Goal: Transaction & Acquisition: Purchase product/service

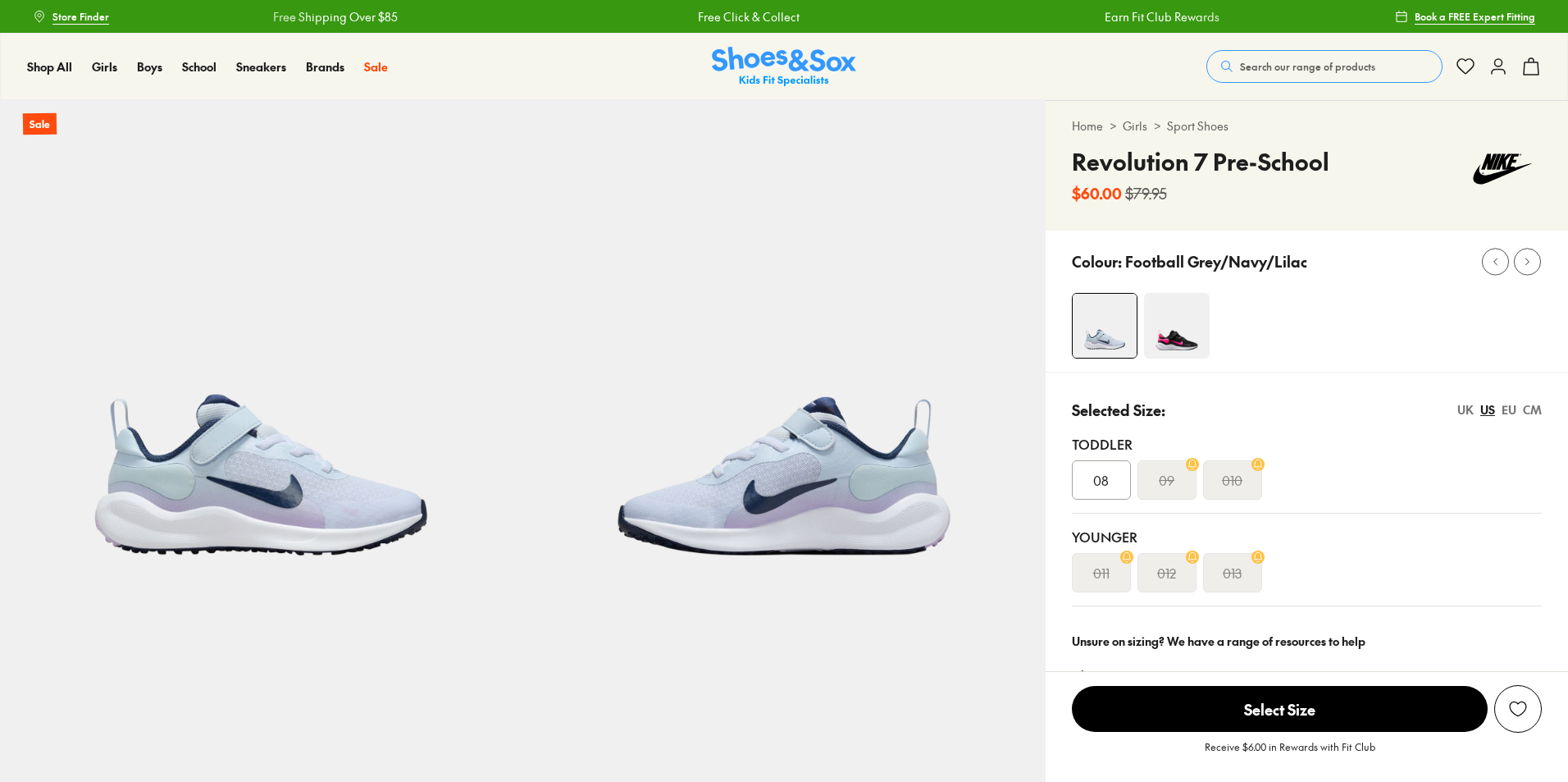
select select "*"
click at [1337, 63] on span "Search our range of products" at bounding box center [1307, 66] width 135 height 15
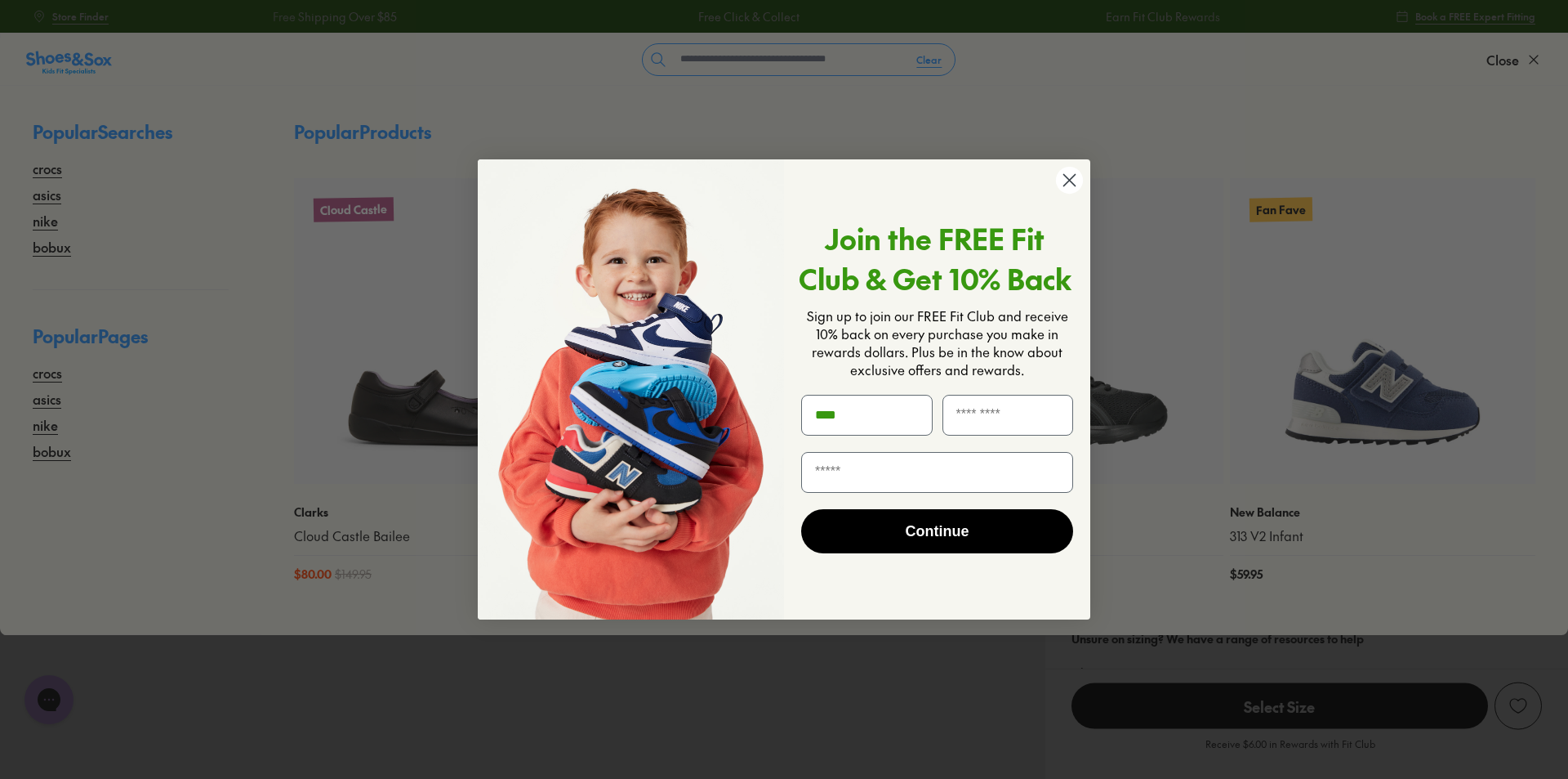
type input "****"
click at [1072, 189] on circle "Close dialog" at bounding box center [1069, 179] width 27 height 27
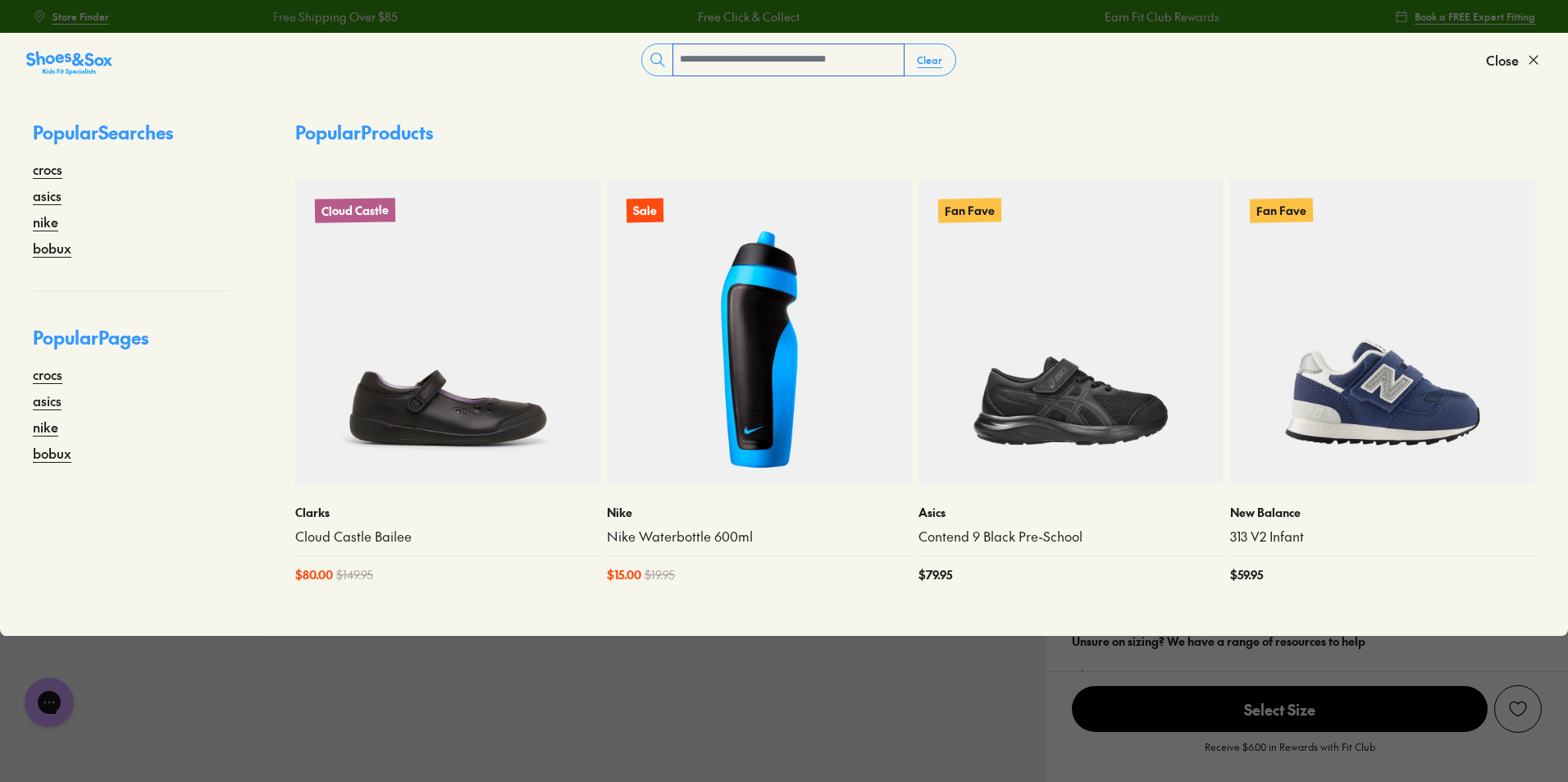
click at [839, 59] on input "text" at bounding box center [789, 60] width 231 height 31
type input "**********"
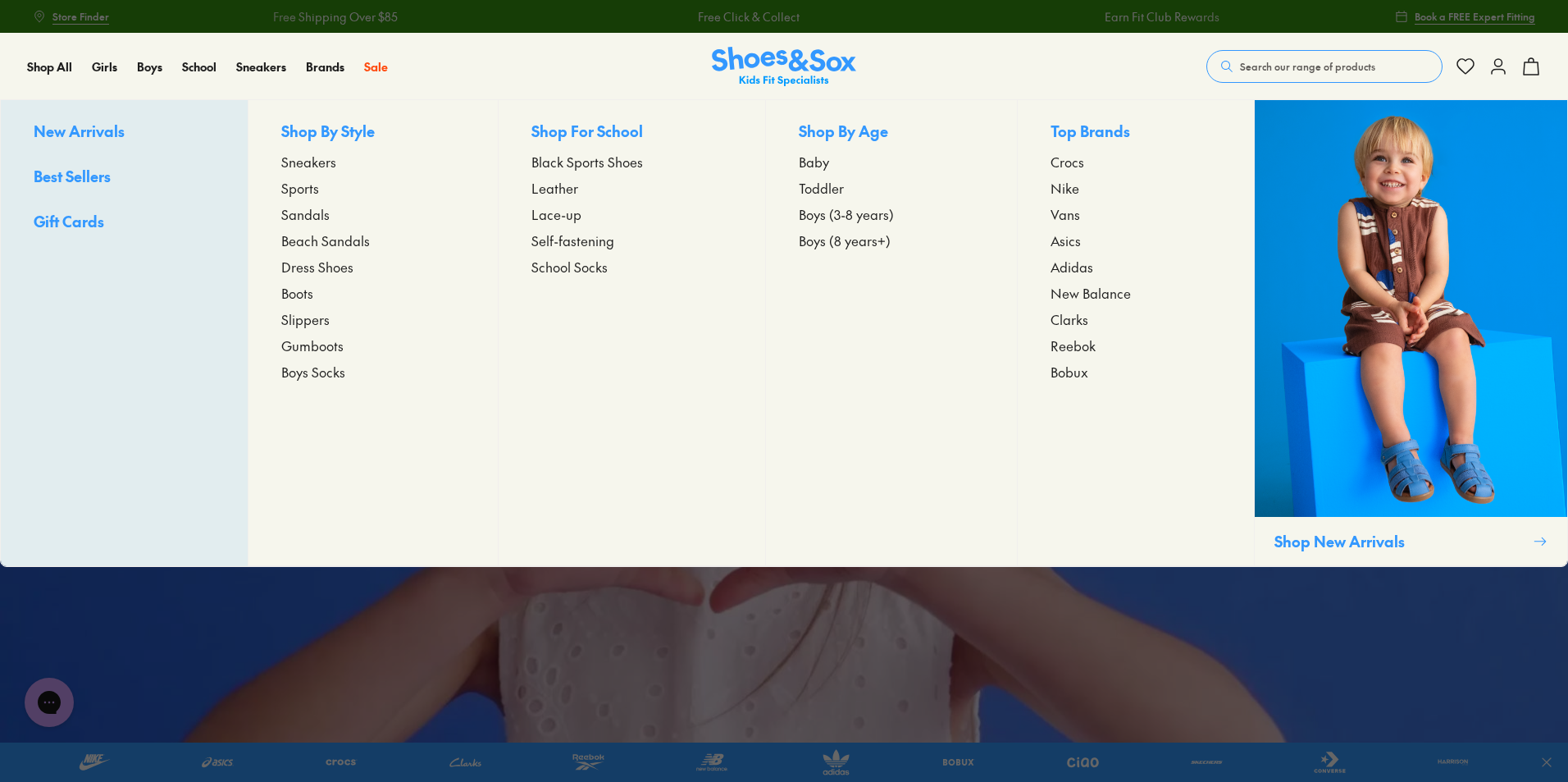
click at [839, 217] on span "Boys (3-8 years)" at bounding box center [846, 214] width 95 height 20
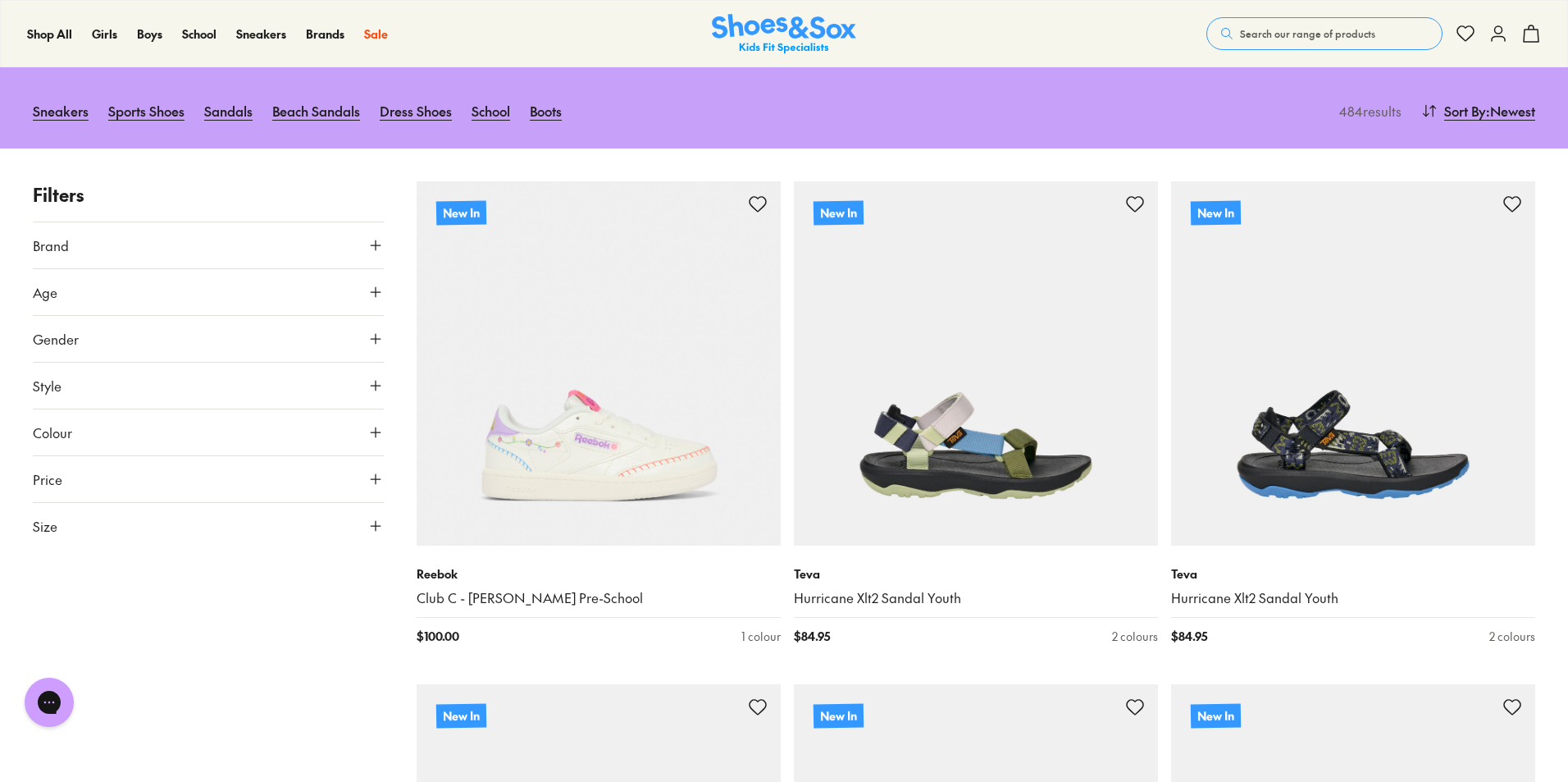
click at [376, 521] on use at bounding box center [375, 525] width 10 height 10
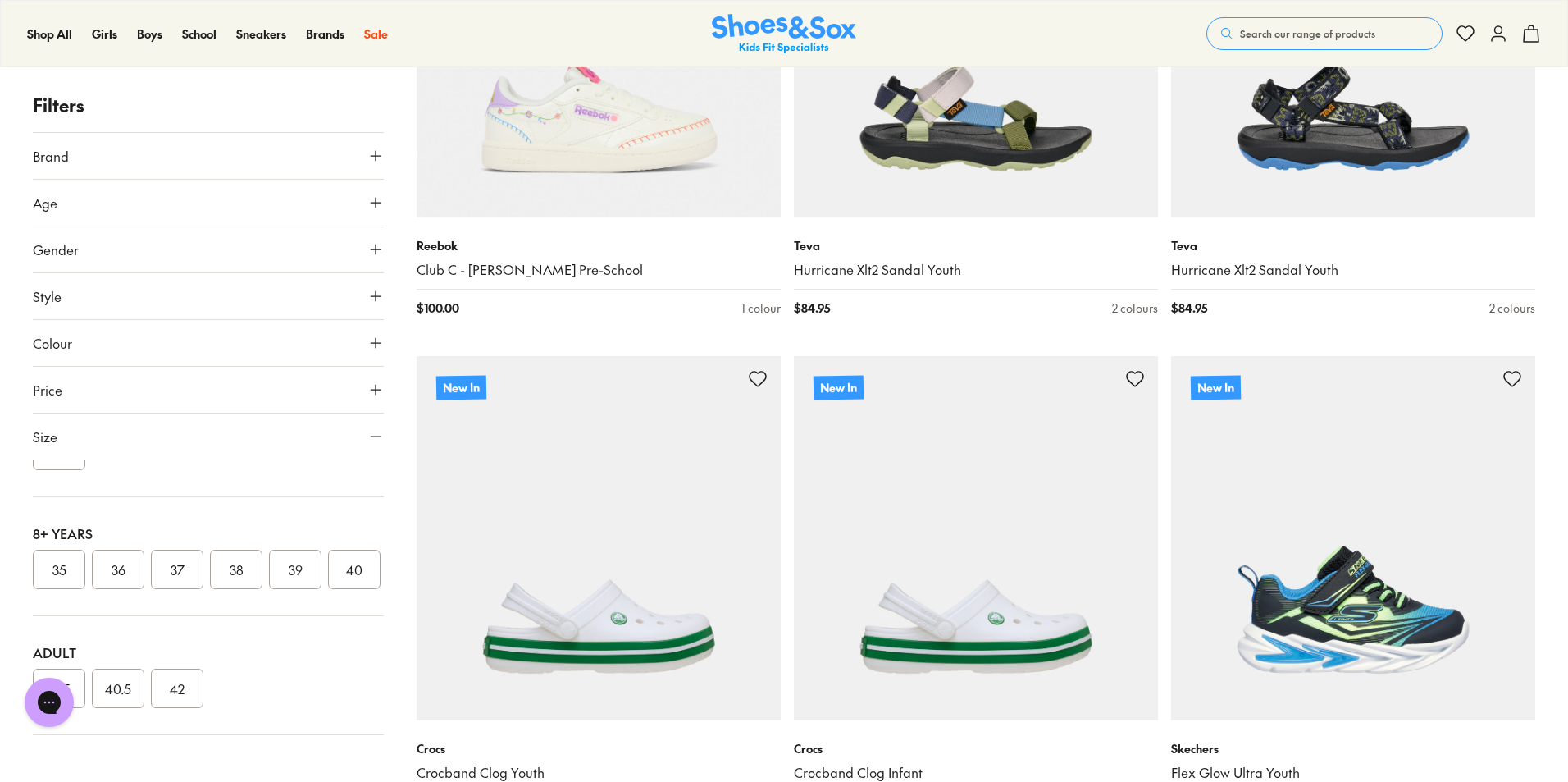
scroll to position [8, 0]
click at [325, 486] on button "US" at bounding box center [322, 476] width 114 height 31
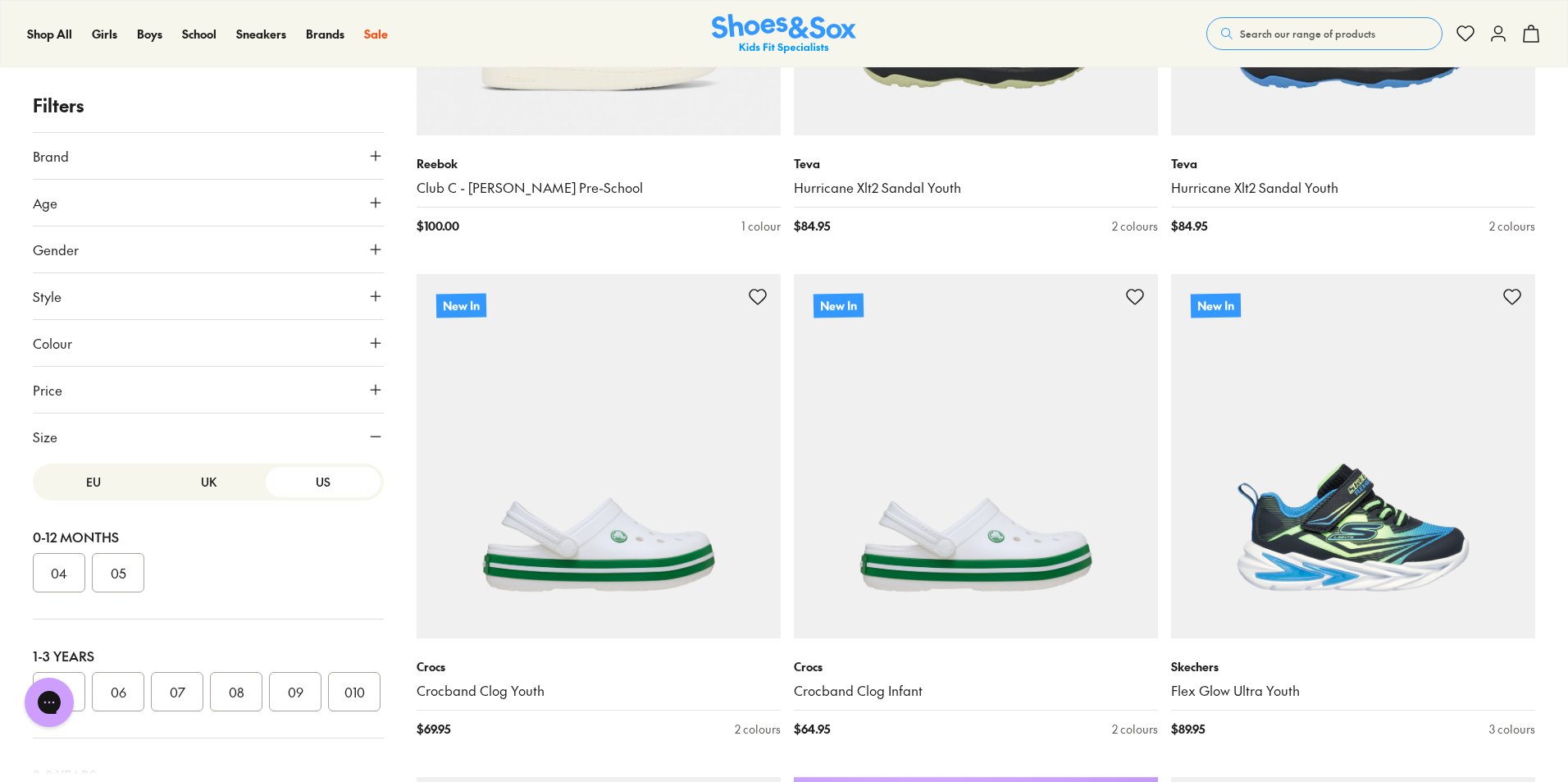
scroll to position [0, 0]
click at [181, 488] on button "UK" at bounding box center [208, 484] width 114 height 31
click at [307, 474] on button "US" at bounding box center [322, 484] width 114 height 31
click at [247, 504] on button "1" at bounding box center [236, 484] width 52 height 39
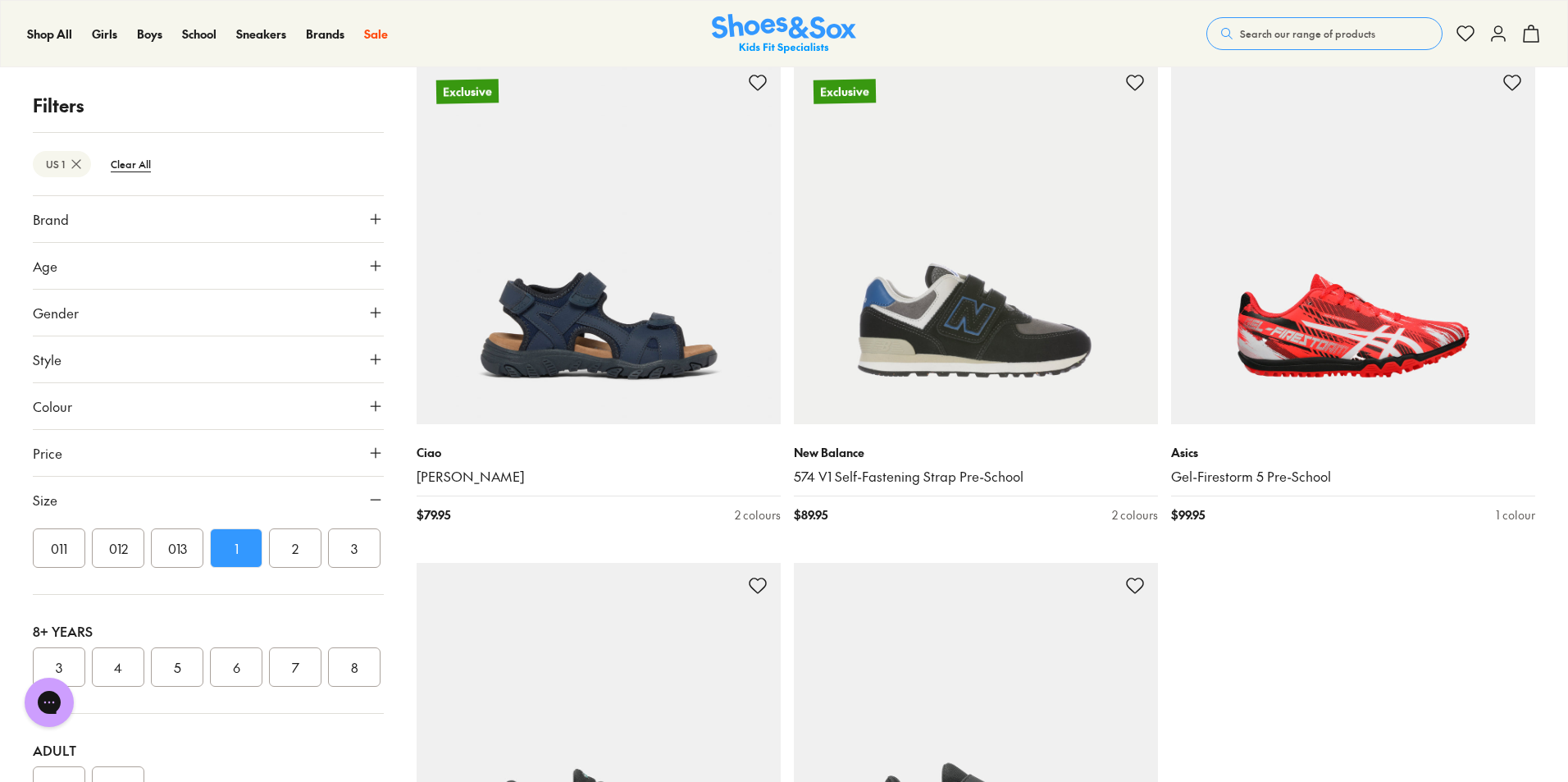
scroll to position [5138, 0]
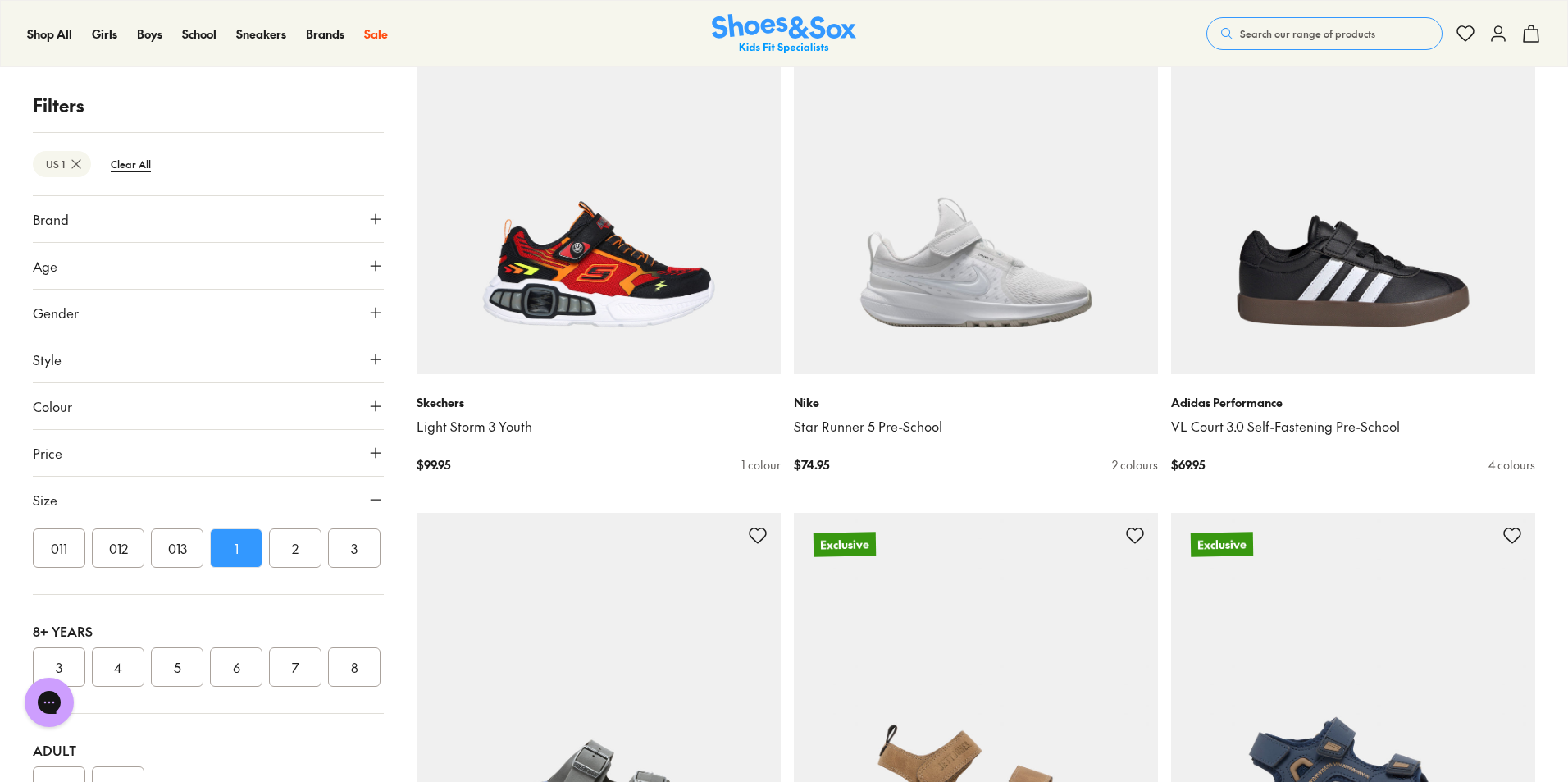
scroll to position [9184, 0]
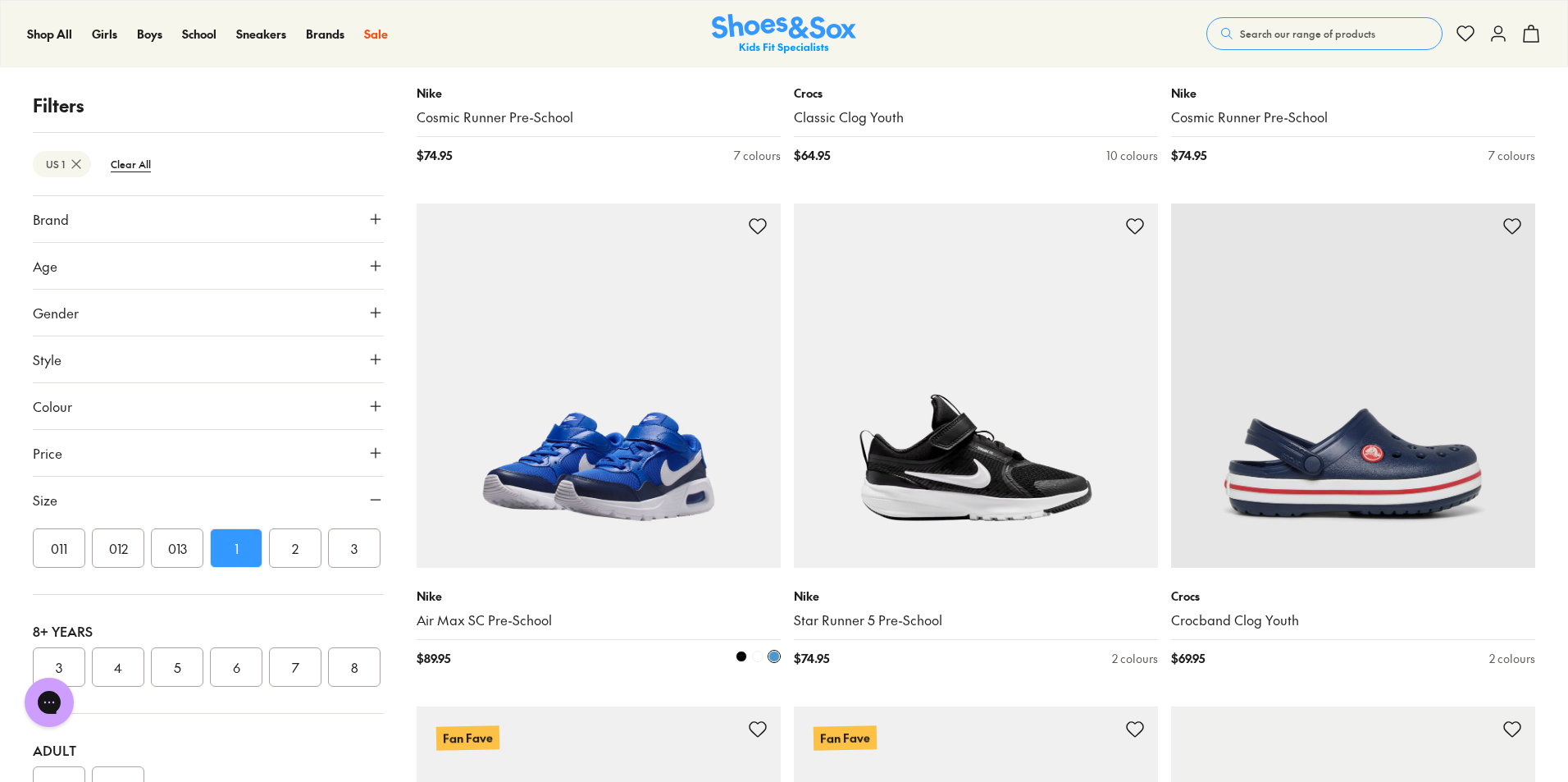
scroll to position [11808, 0]
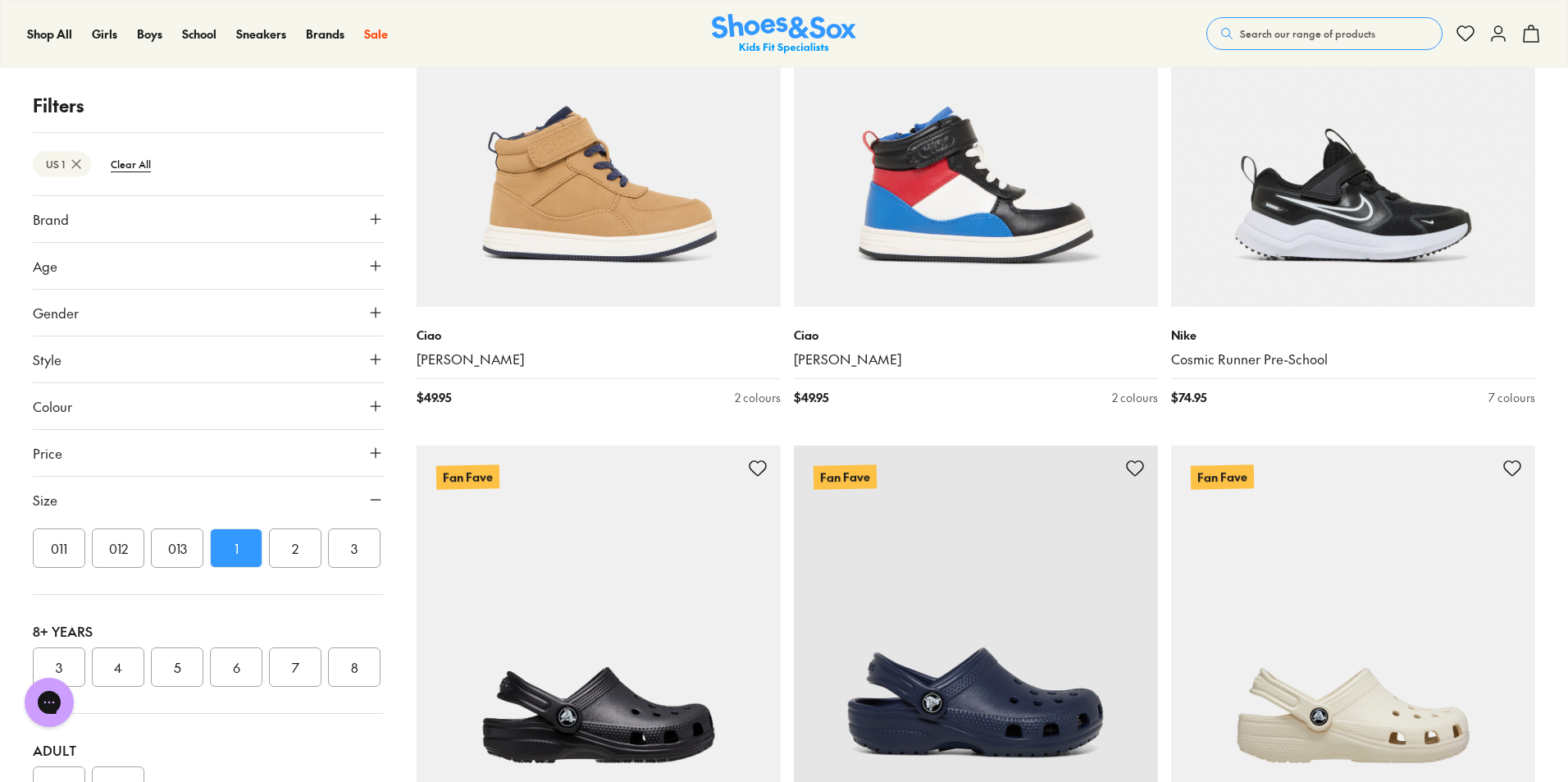
scroll to position [18204, 0]
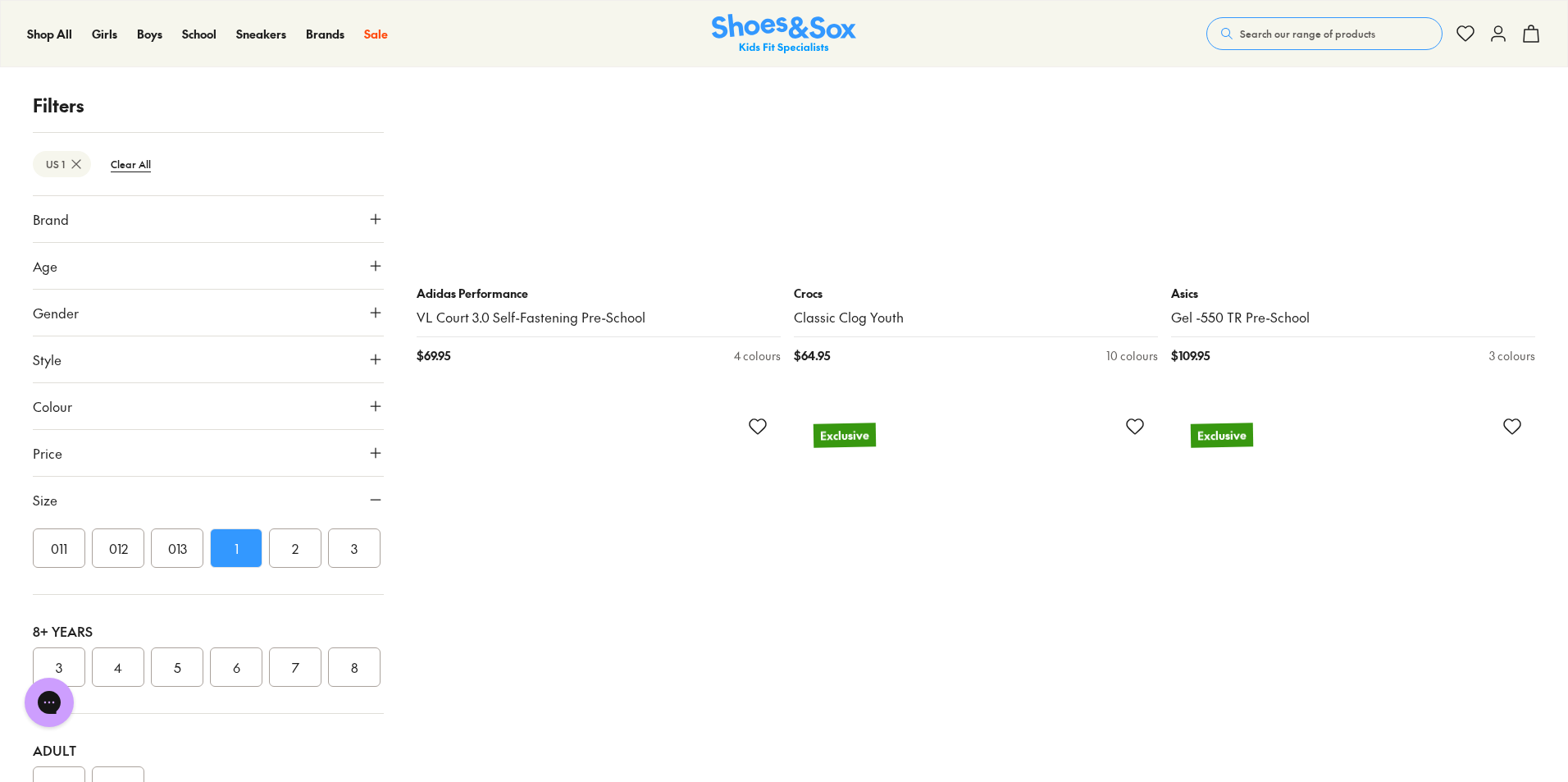
scroll to position [22469, 0]
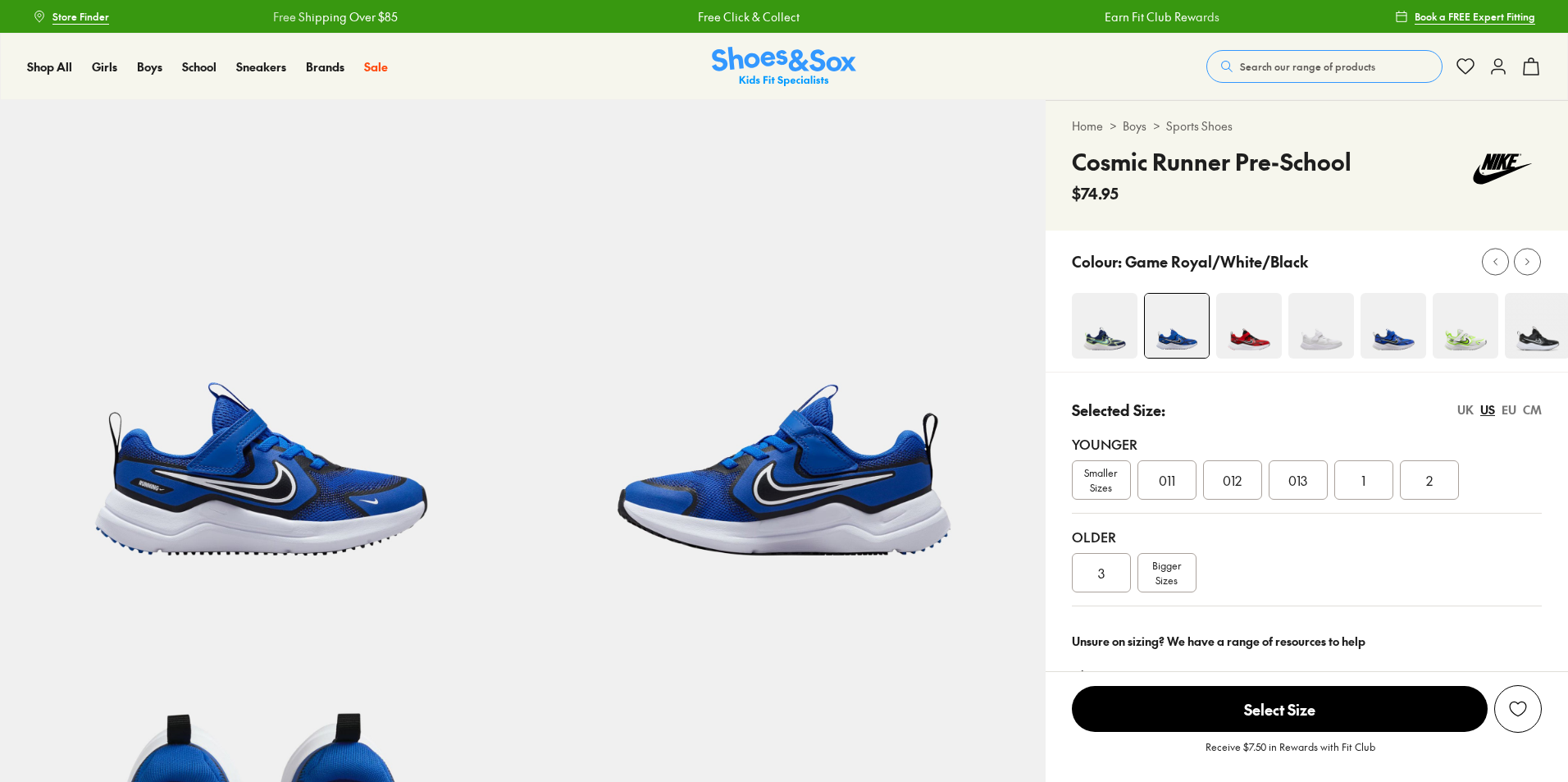
select select "*"
click at [1351, 165] on div "Cosmic Runner Pre-School $74.95" at bounding box center [1307, 174] width 470 height 60
click at [1530, 411] on div "CM" at bounding box center [1532, 410] width 19 height 17
click at [1490, 412] on div "US" at bounding box center [1487, 410] width 15 height 17
click at [1296, 497] on div "013" at bounding box center [1298, 480] width 59 height 39
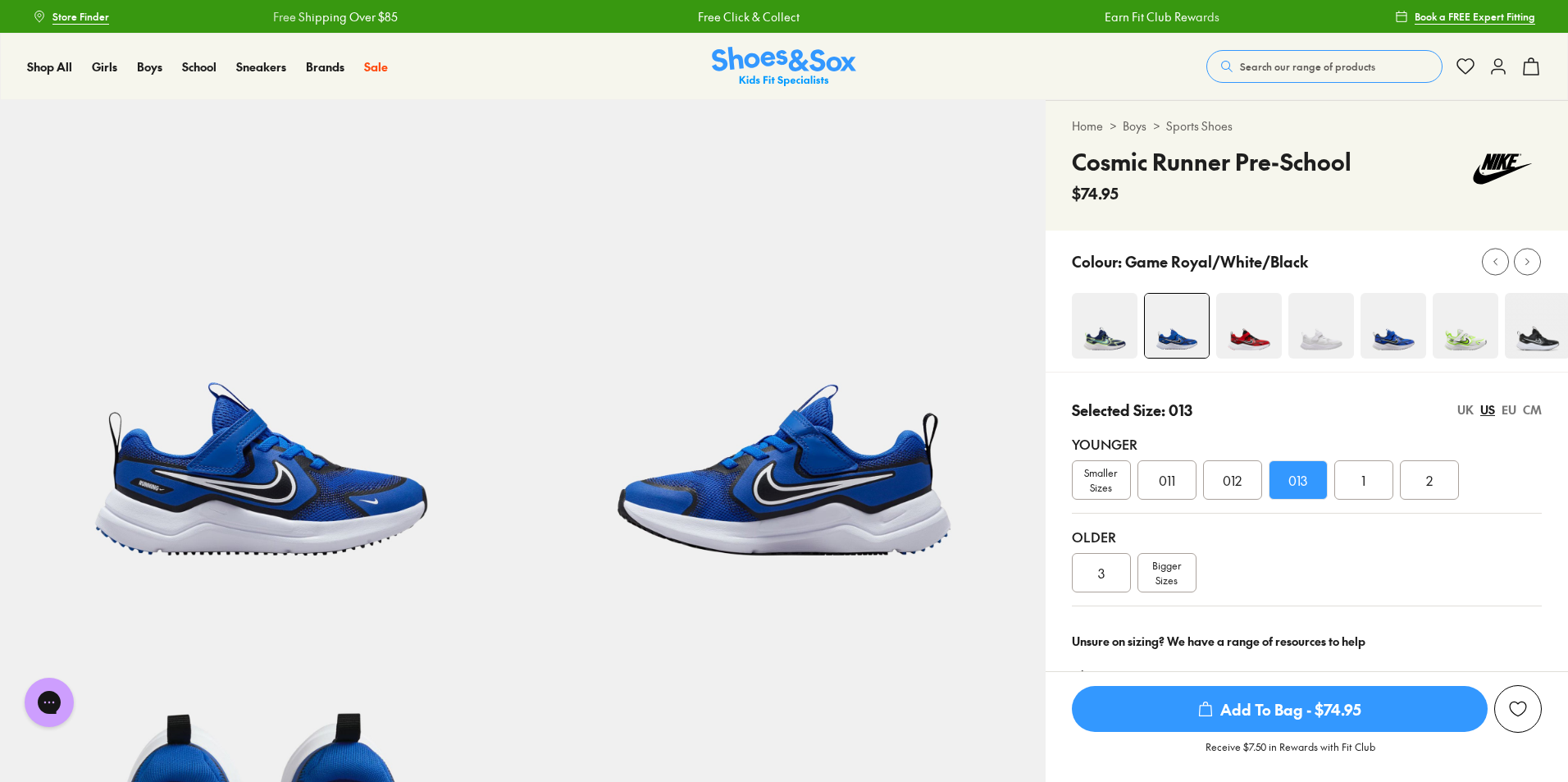
click at [1390, 493] on div "1" at bounding box center [1364, 480] width 59 height 39
click at [1530, 404] on div "CM" at bounding box center [1532, 410] width 19 height 17
click at [1518, 315] on img at bounding box center [1537, 325] width 66 height 66
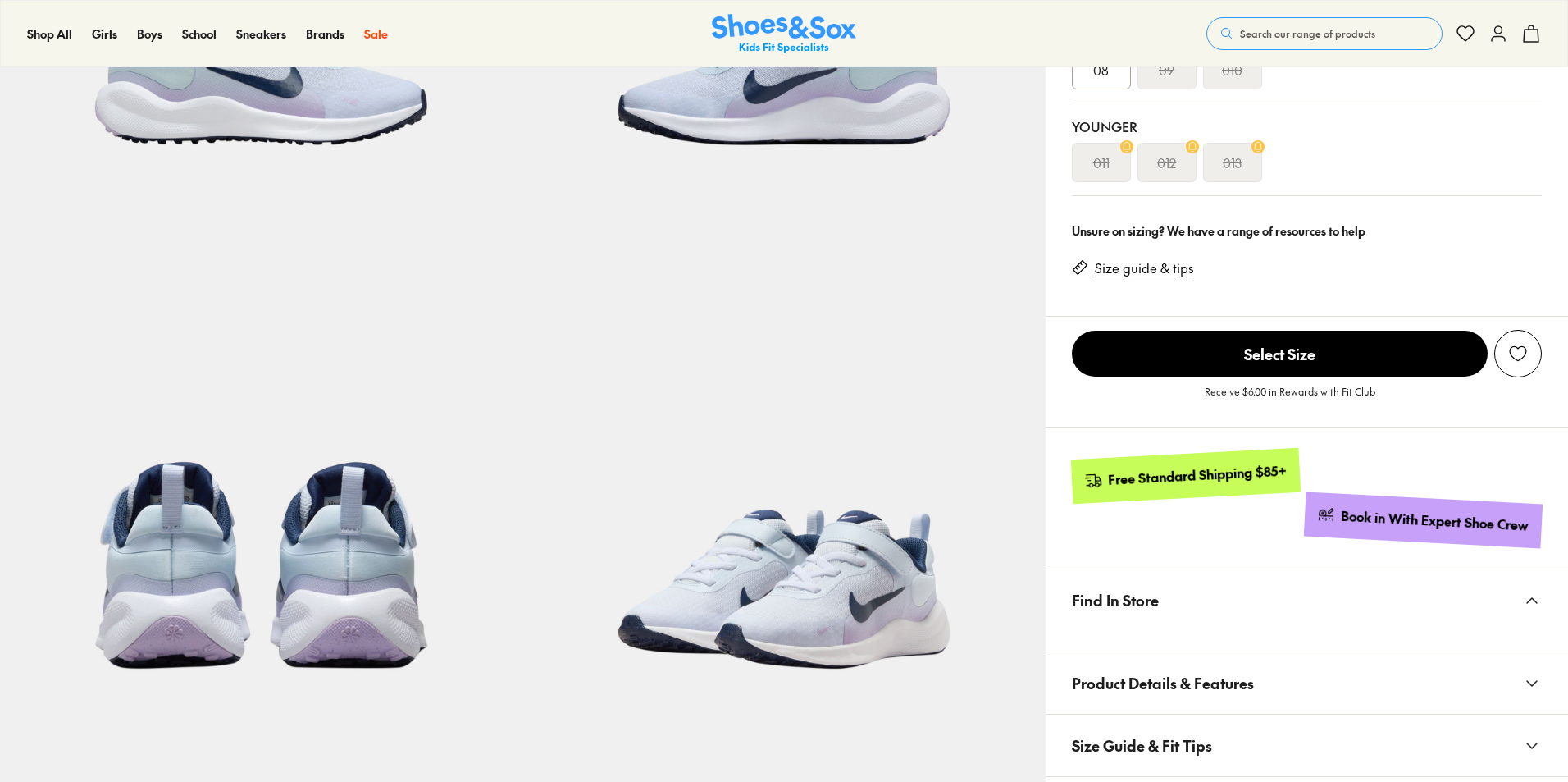
select select "*"
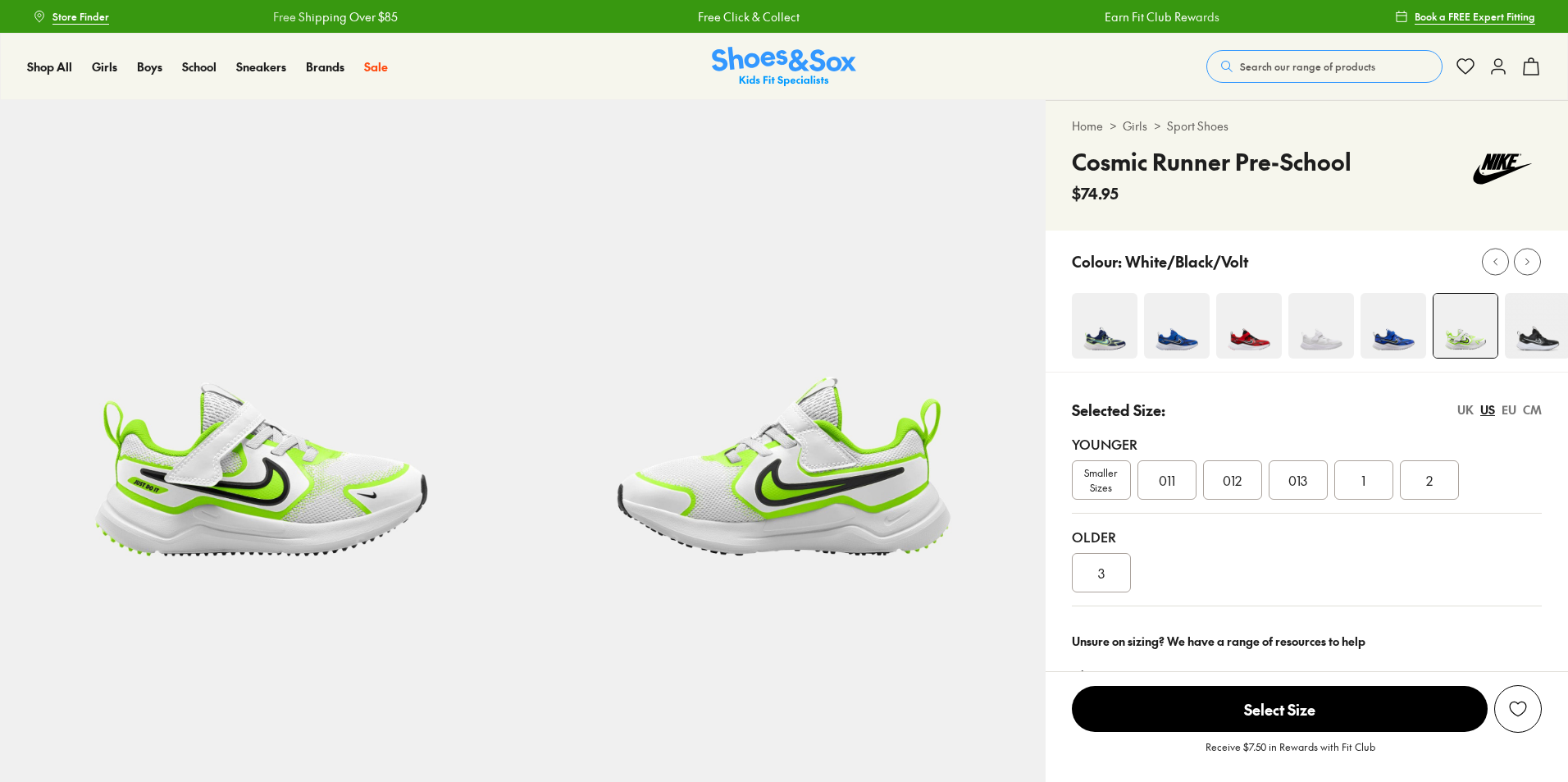
click at [1309, 354] on img at bounding box center [1321, 325] width 66 height 66
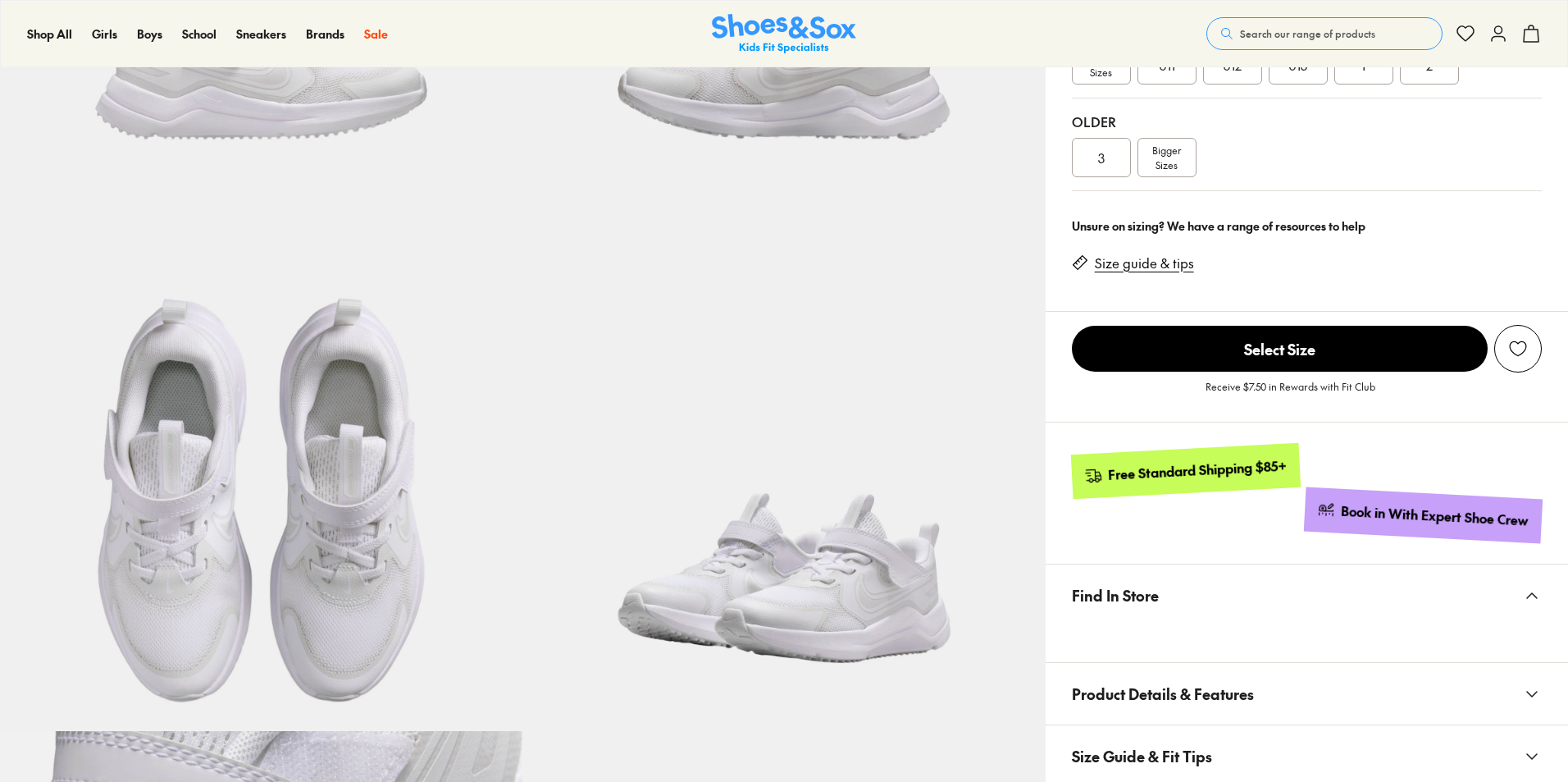
scroll to position [820, 0]
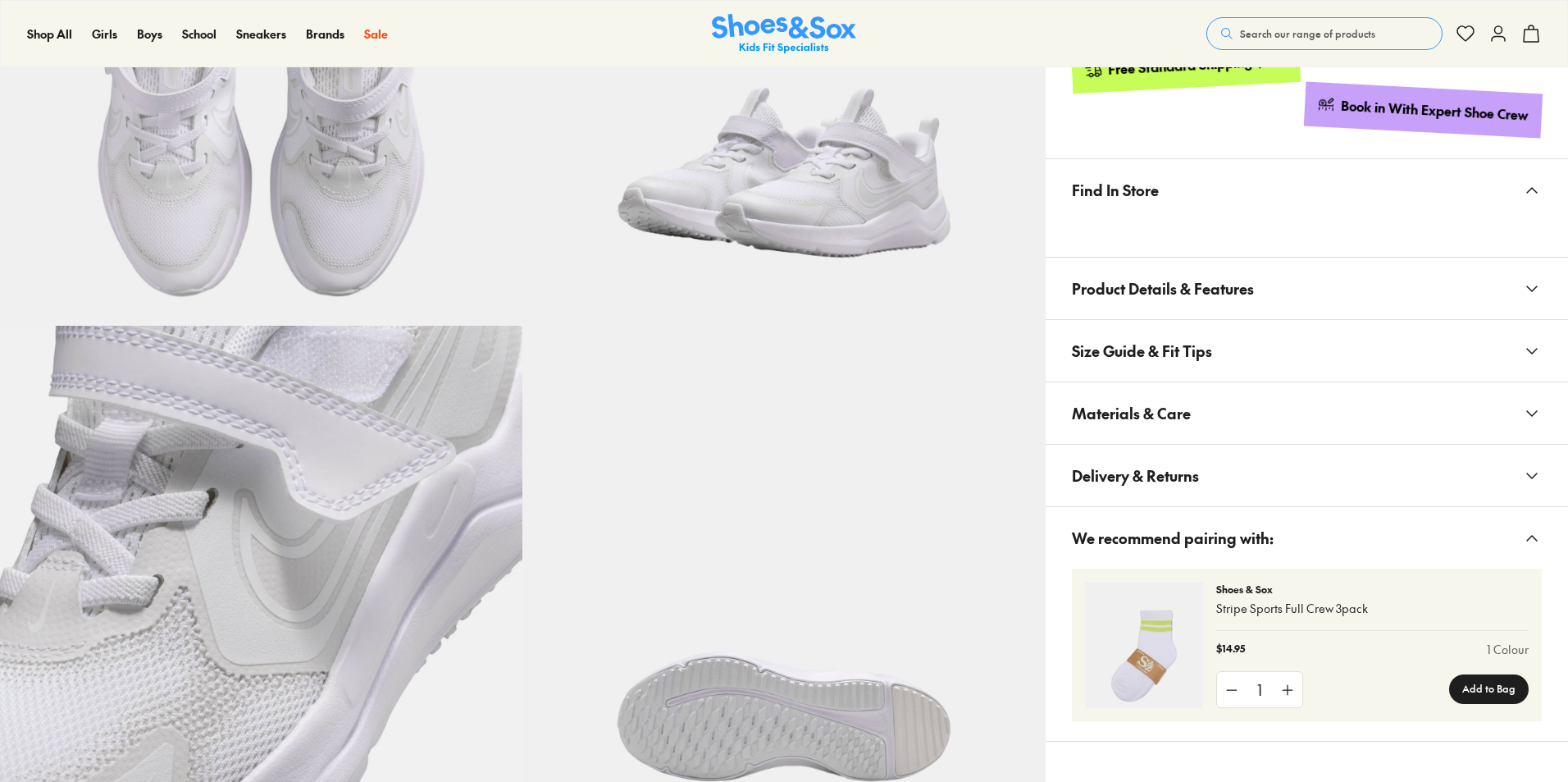
select select "*"
click at [1531, 285] on icon at bounding box center [1531, 288] width 20 height 20
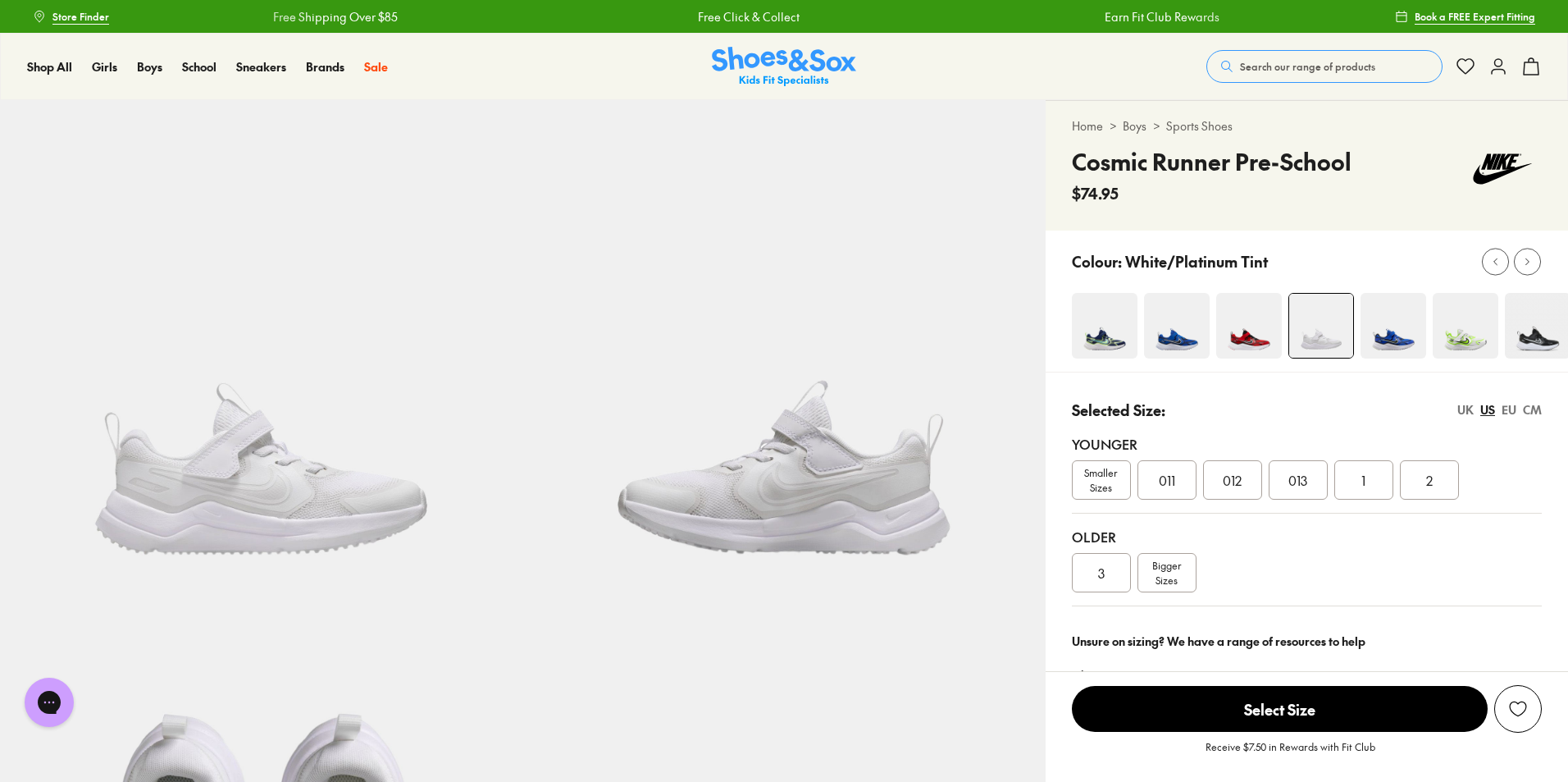
click at [1545, 343] on img at bounding box center [1537, 325] width 66 height 66
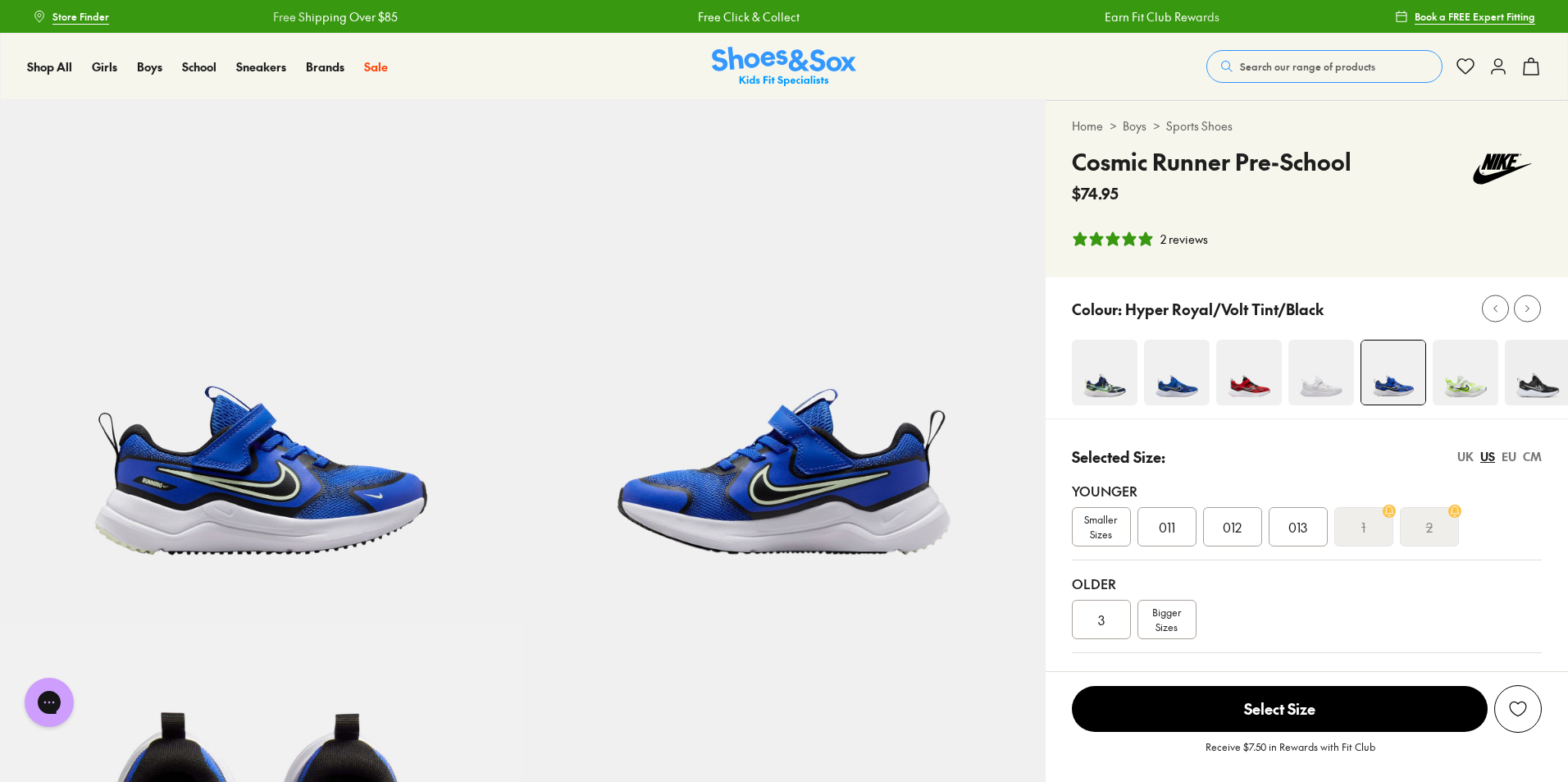
select select "*"
click at [1537, 447] on div "Selected Size: UK US EU CM" at bounding box center [1307, 456] width 470 height 22
click at [1537, 456] on div "CM" at bounding box center [1532, 456] width 19 height 17
click at [1284, 531] on div "19.3" at bounding box center [1298, 526] width 59 height 39
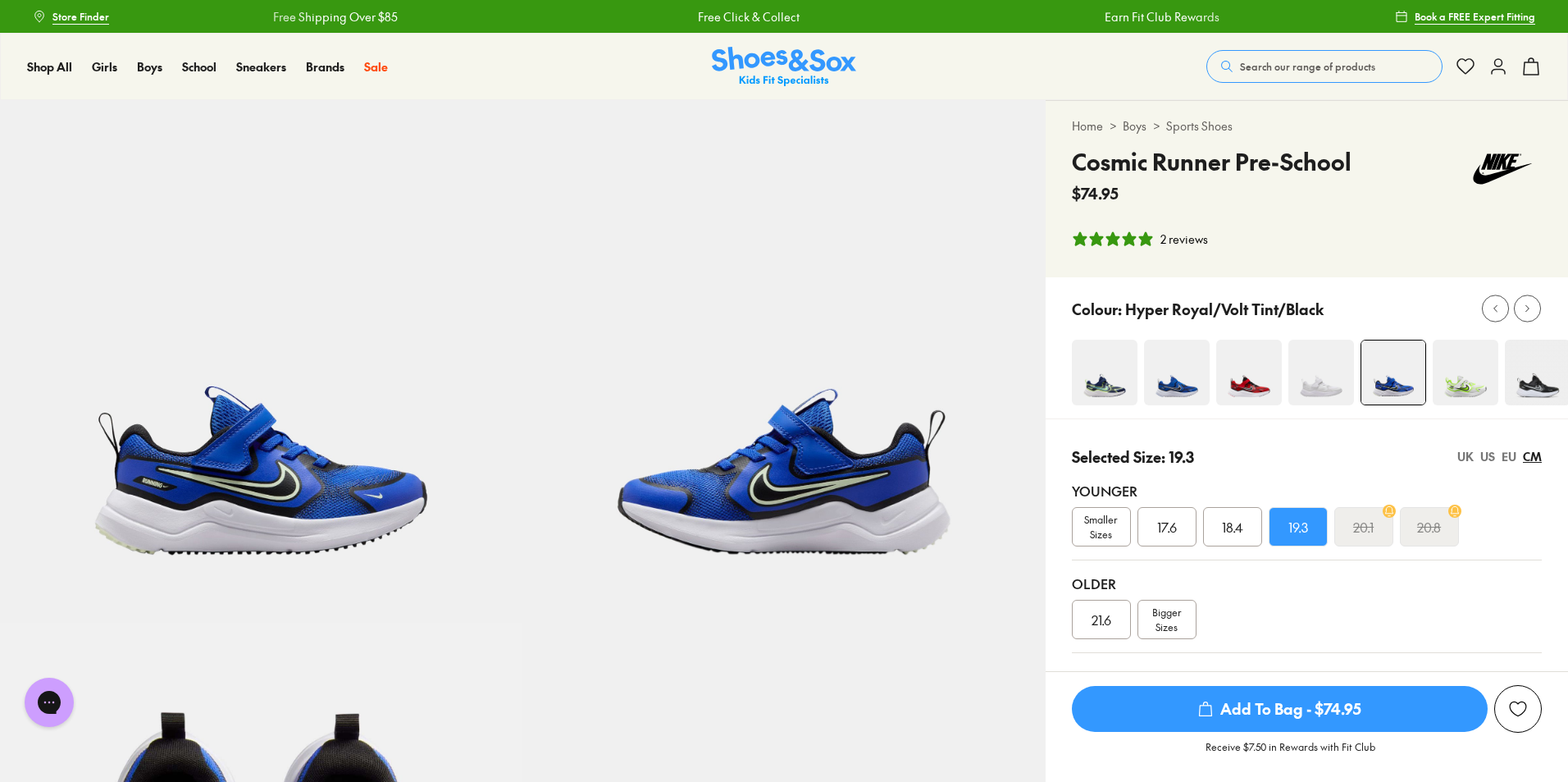
click at [1240, 528] on span "18.4" at bounding box center [1233, 526] width 21 height 20
click at [1317, 529] on div "19.3" at bounding box center [1298, 526] width 59 height 39
click at [1509, 460] on div "EU" at bounding box center [1509, 456] width 15 height 17
click at [1493, 457] on div "US" at bounding box center [1487, 456] width 15 height 17
click at [1204, 398] on img at bounding box center [1176, 372] width 66 height 66
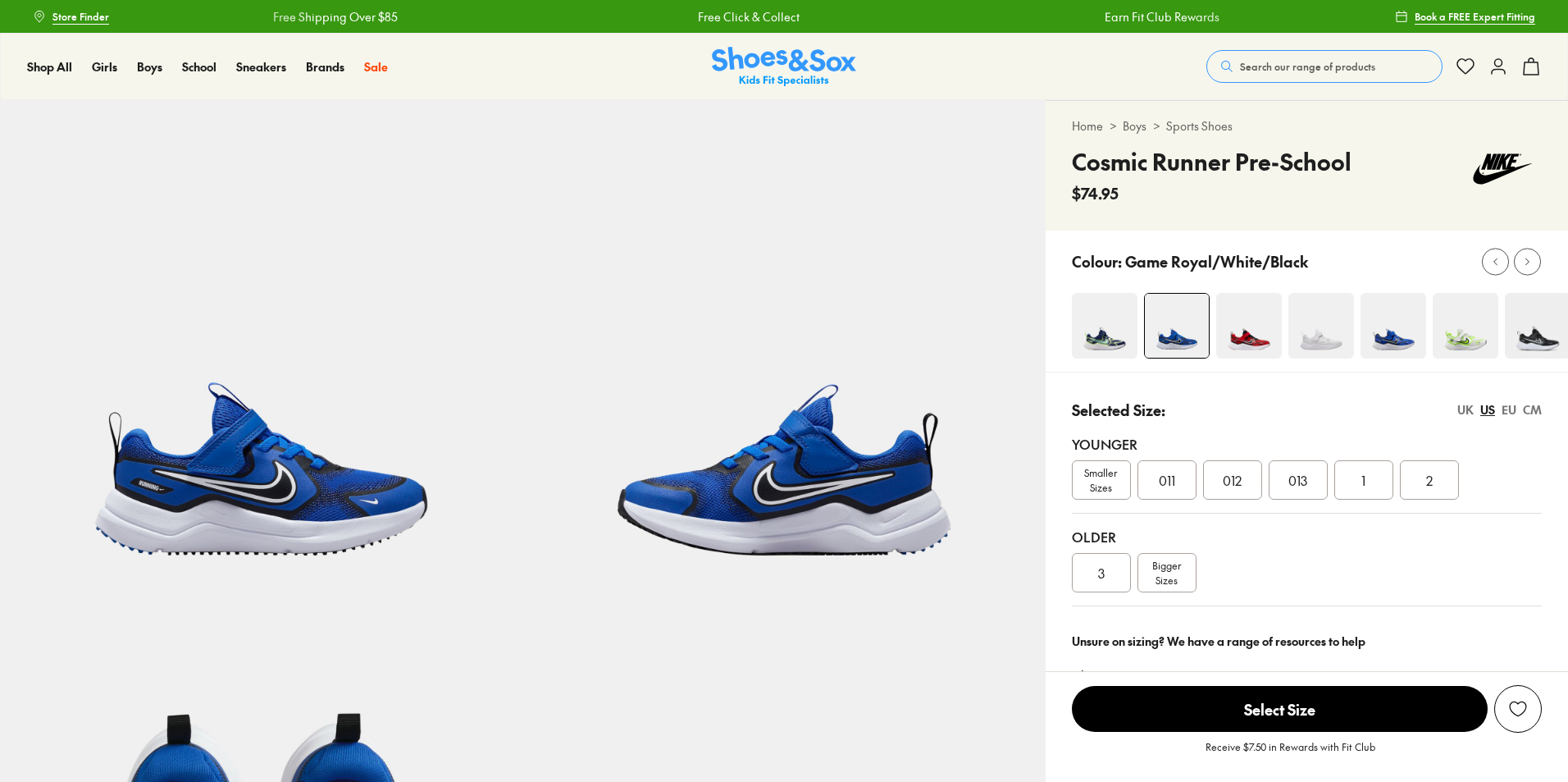
select select "*"
click at [1382, 341] on img at bounding box center [1392, 325] width 66 height 66
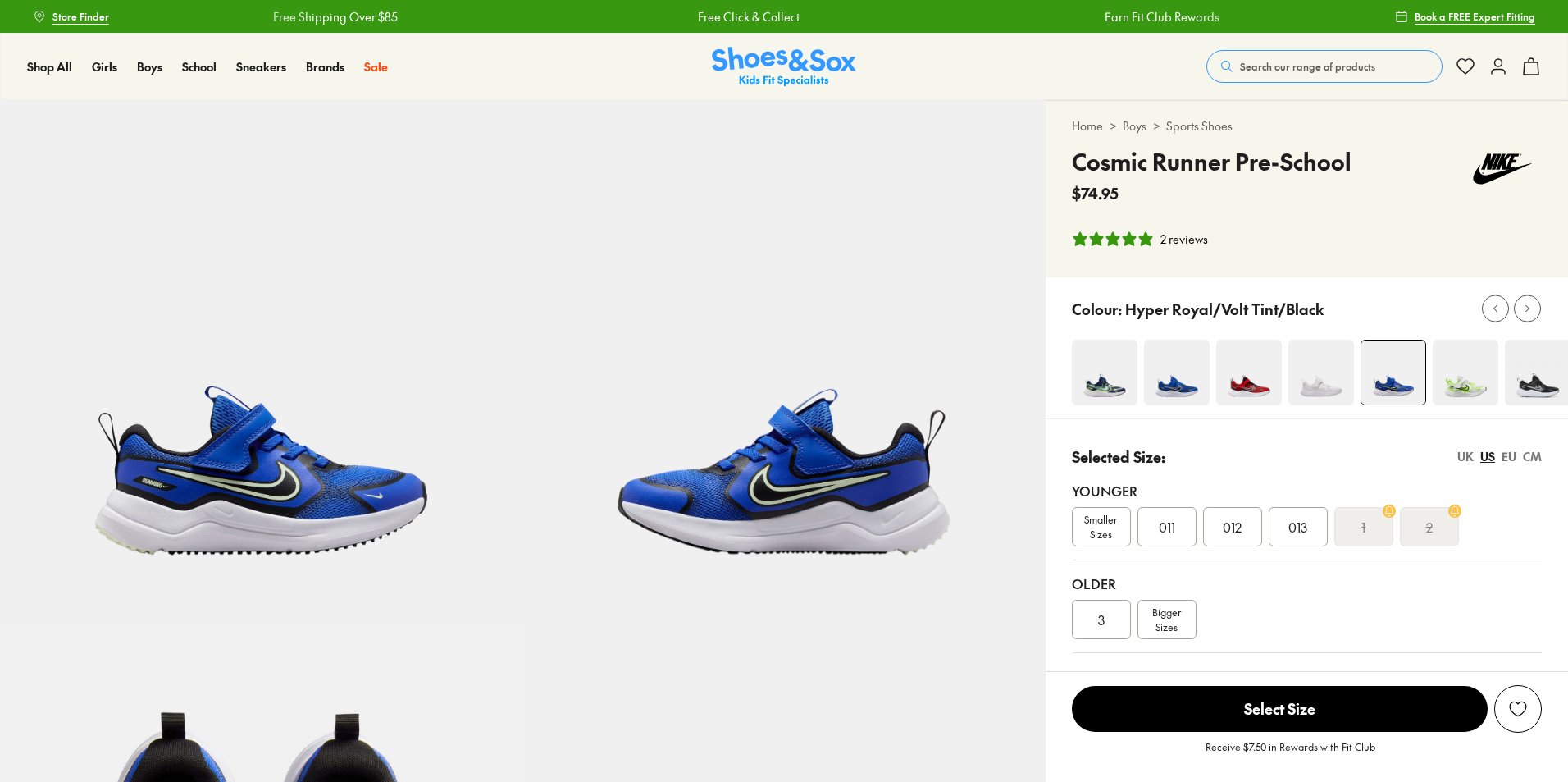
select select "*"
click at [1113, 391] on img at bounding box center [1104, 372] width 66 height 66
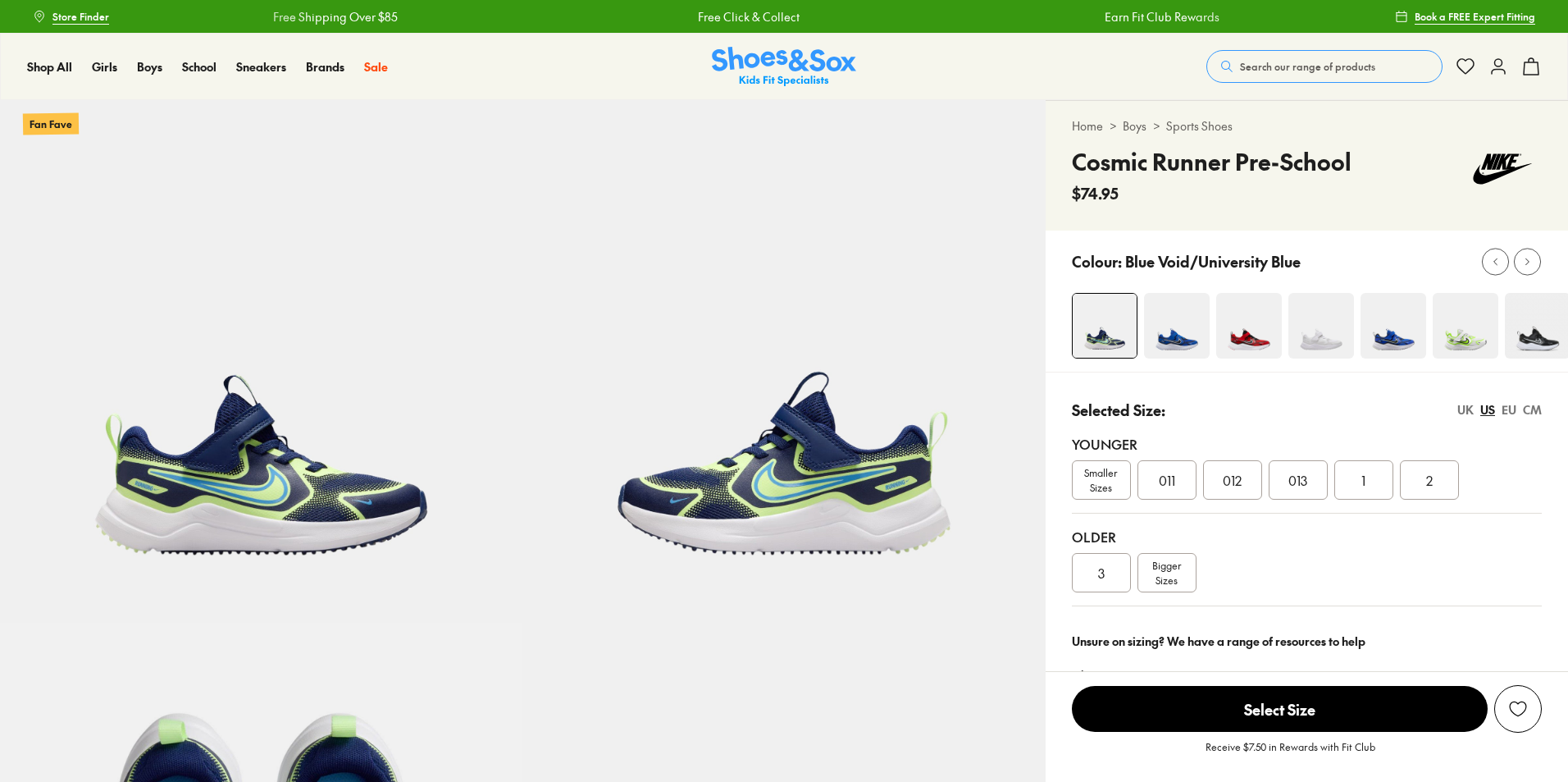
select select "*"
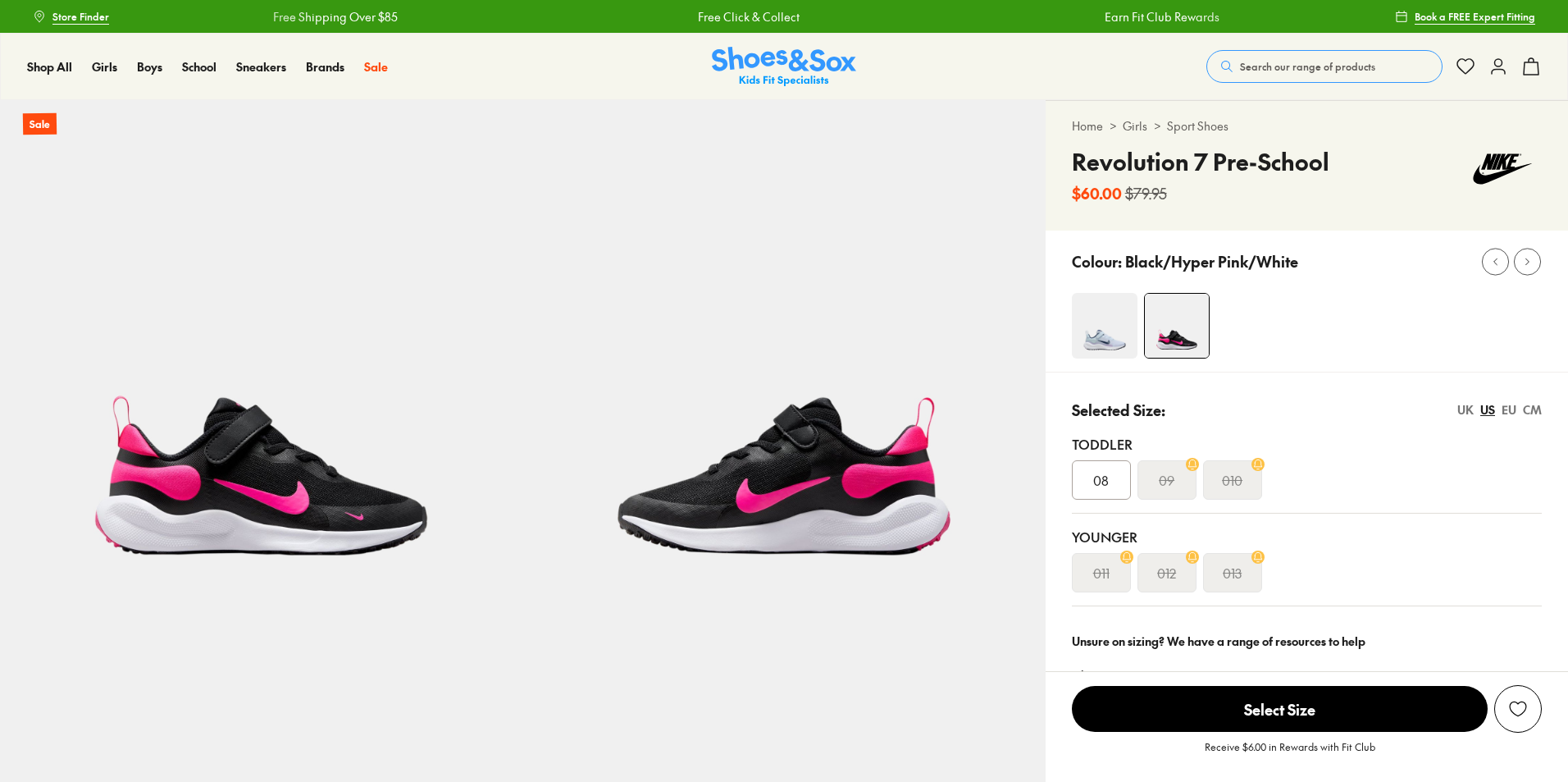
select select "*"
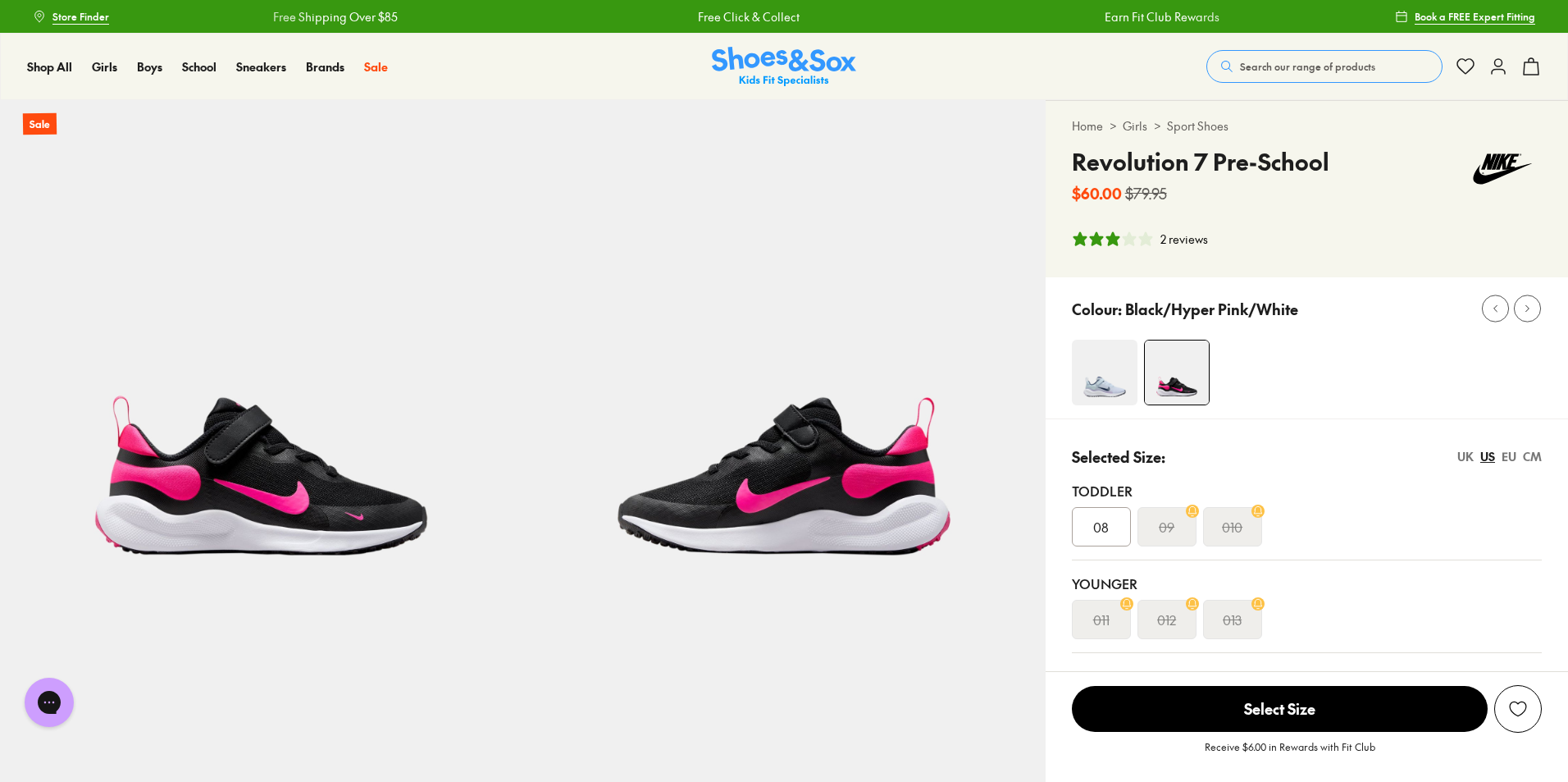
click at [1113, 351] on img at bounding box center [1104, 372] width 66 height 66
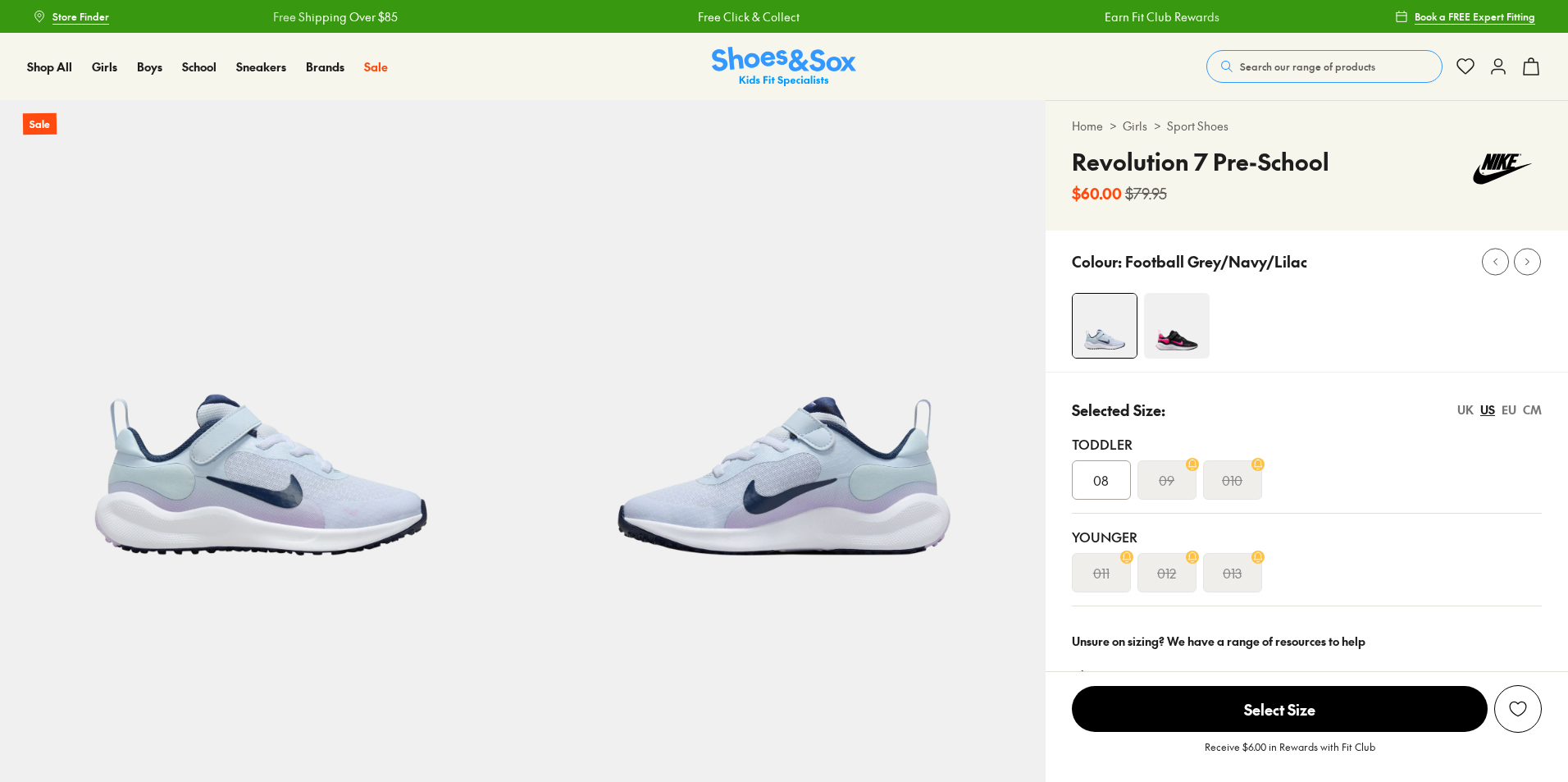
select select "*"
click at [1311, 68] on span "Search our range of products" at bounding box center [1307, 66] width 135 height 15
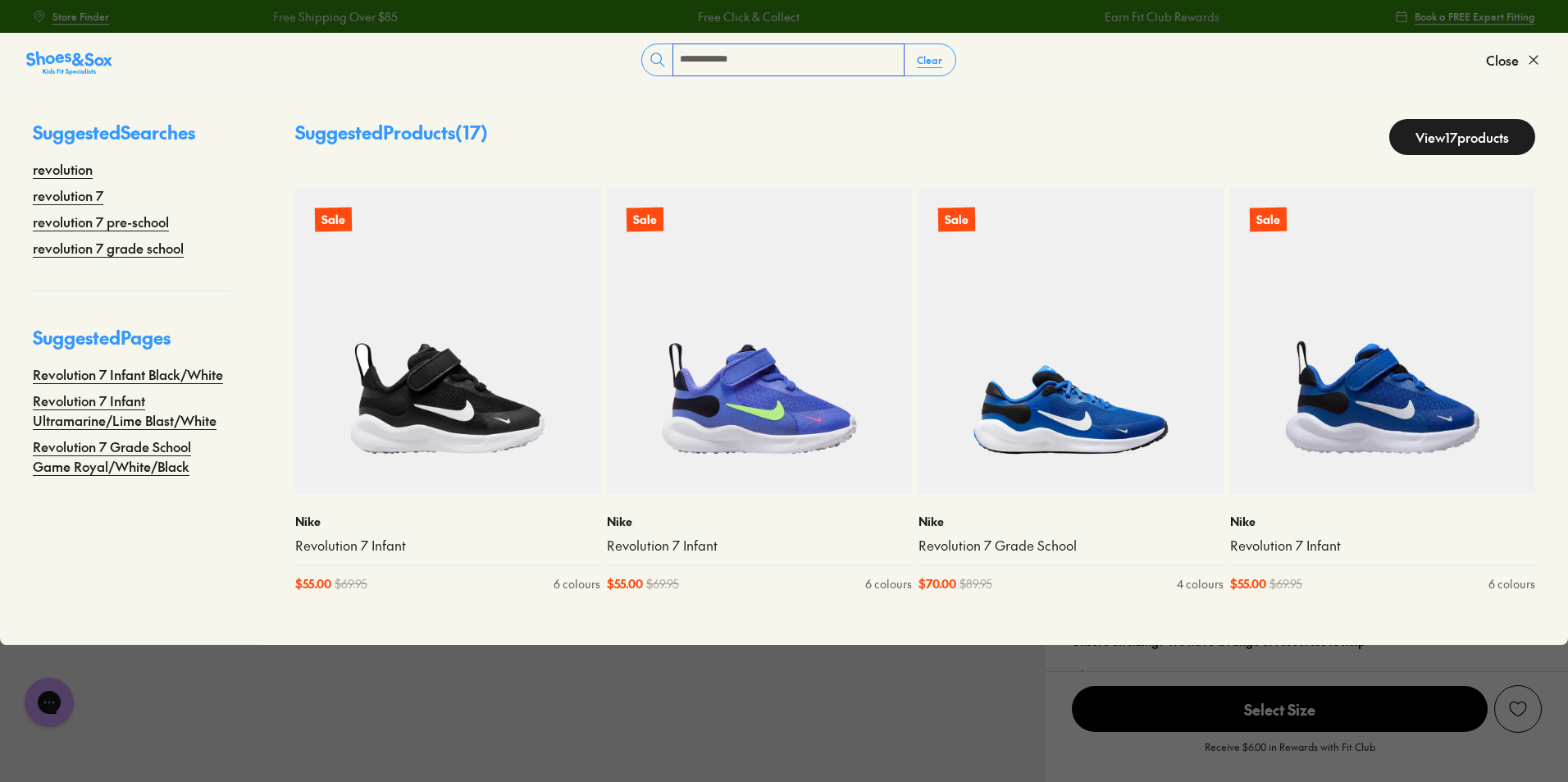
type input "**********"
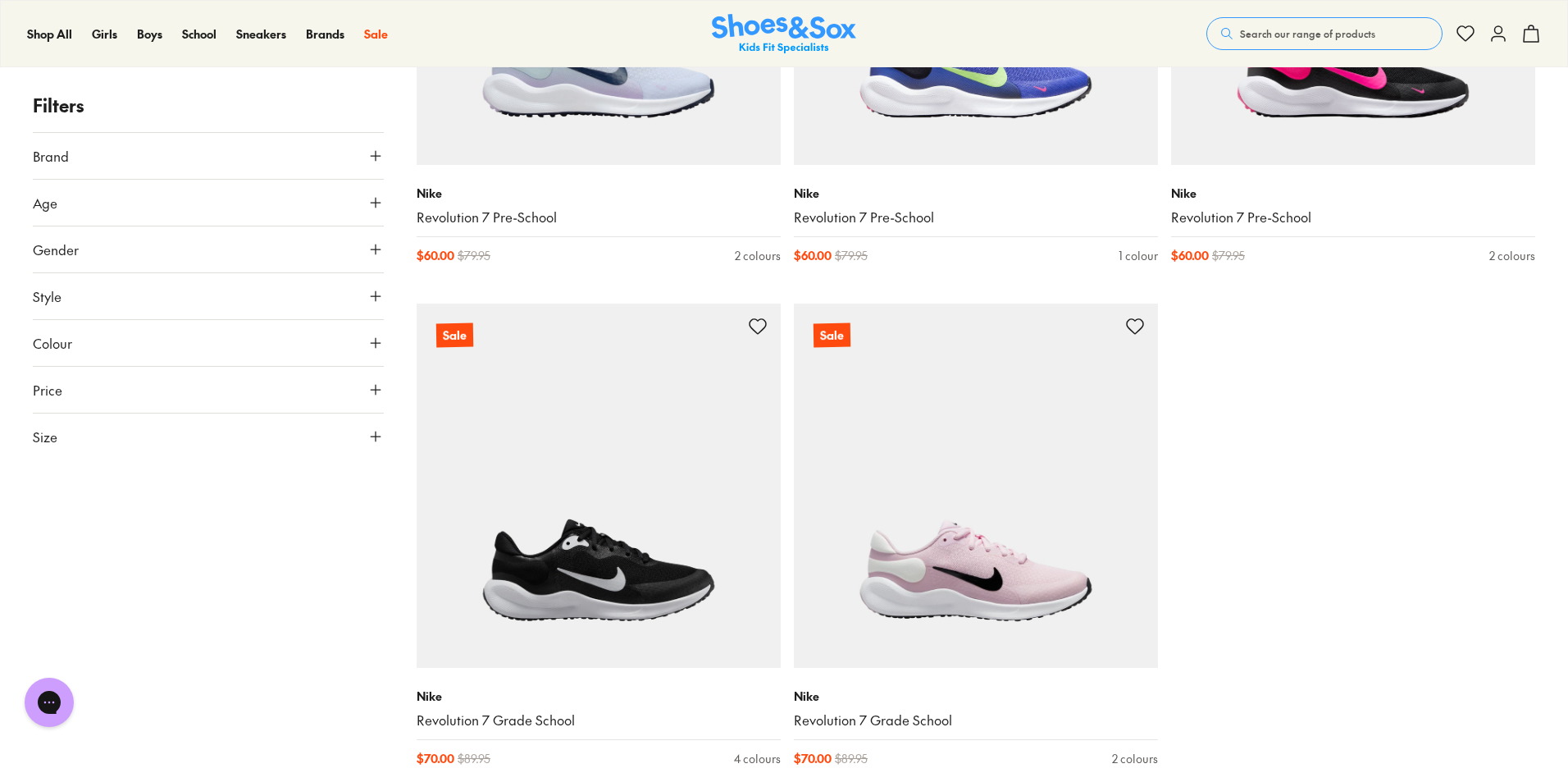
scroll to position [2214, 0]
